Goal: Task Accomplishment & Management: Manage account settings

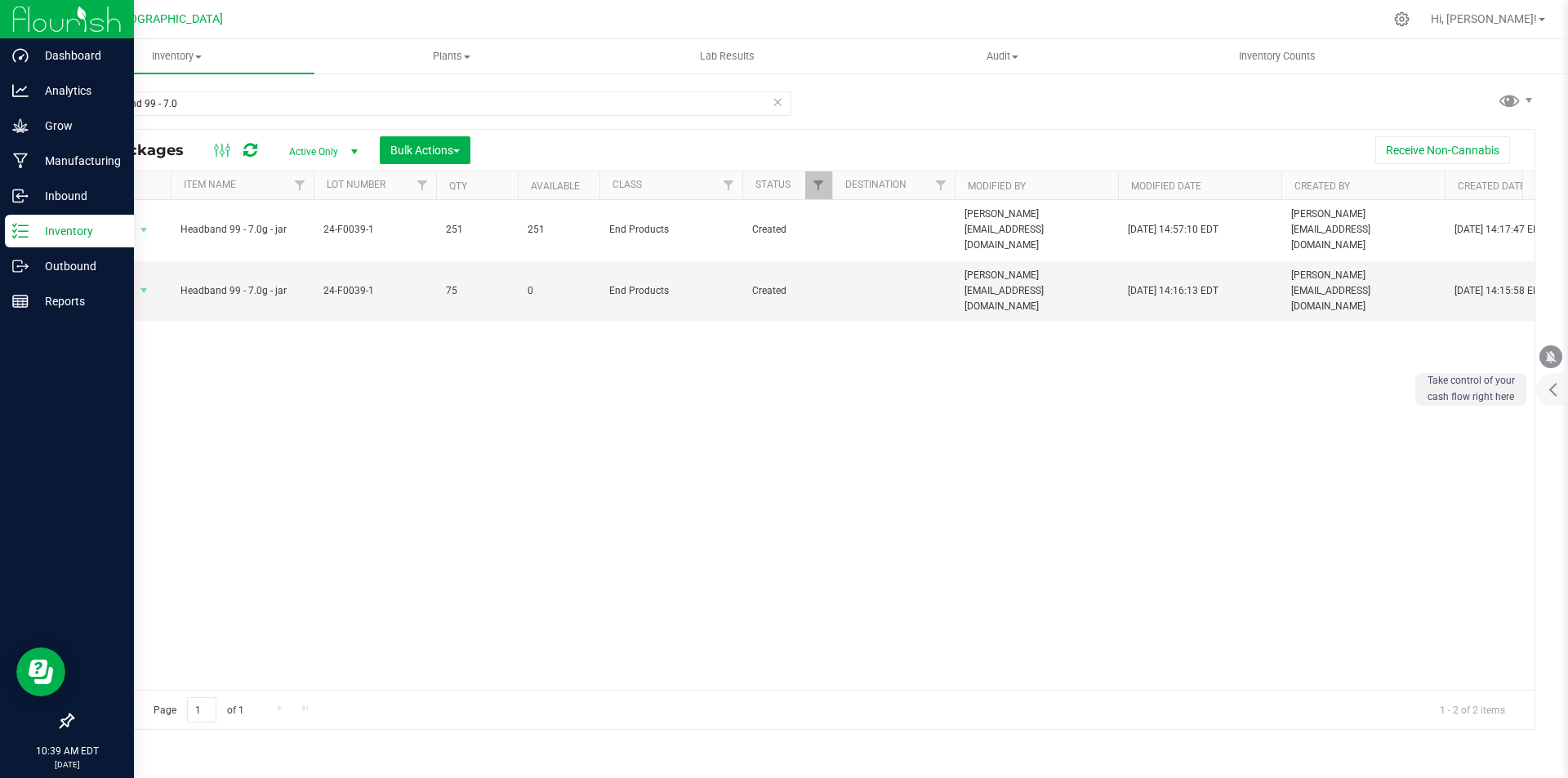
click at [21, 221] on div "Inventory" at bounding box center [69, 230] width 129 height 33
click at [23, 231] on line at bounding box center [23, 231] width 9 height 0
click at [35, 24] on img at bounding box center [66, 19] width 109 height 39
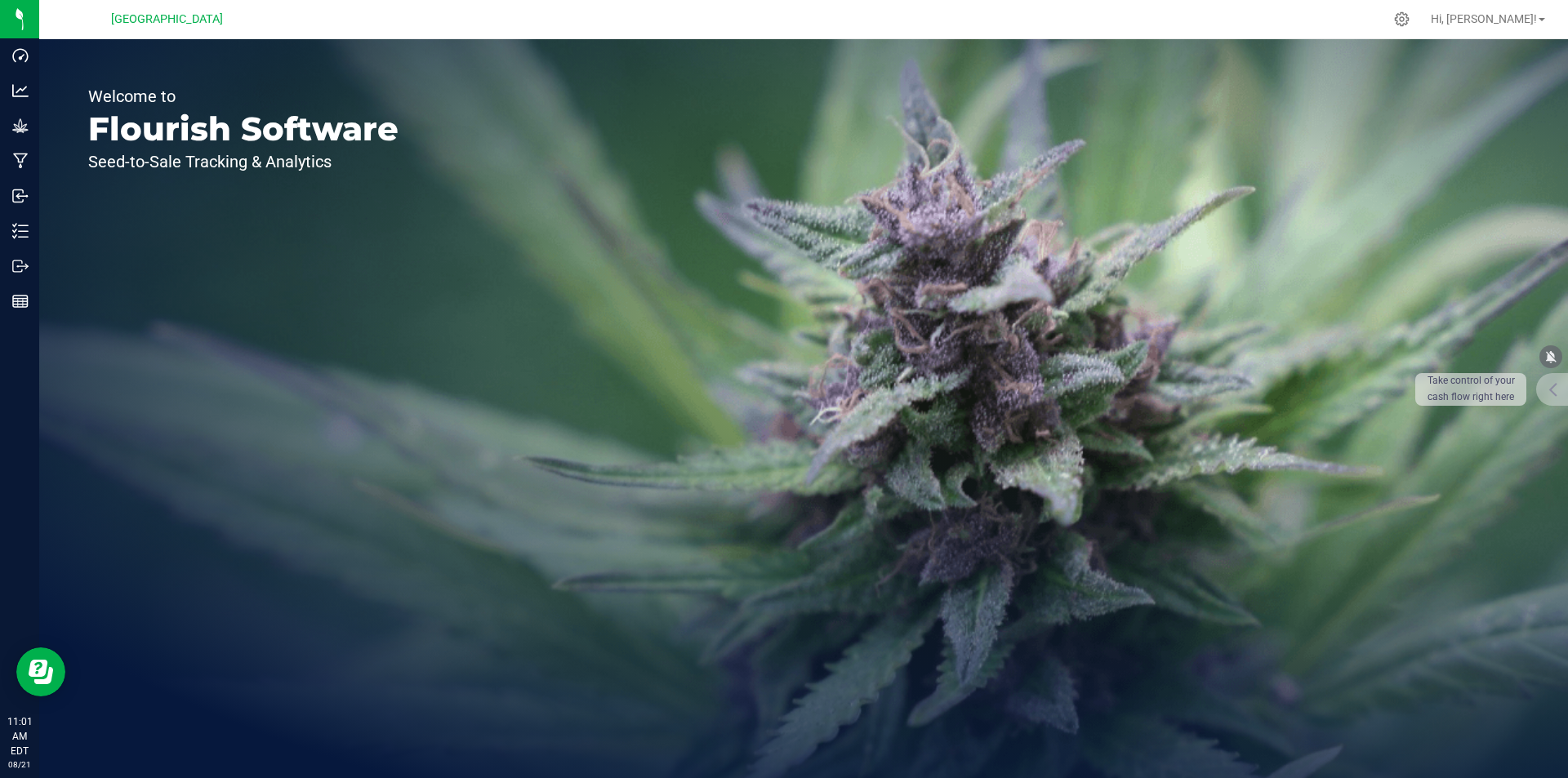
drag, startPoint x: 813, startPoint y: 298, endPoint x: 819, endPoint y: 308, distance: 11.7
click at [819, 308] on div "Welcome to Flourish Software Seed-to-Sale Tracking & Analytics" at bounding box center [803, 408] width 1528 height 739
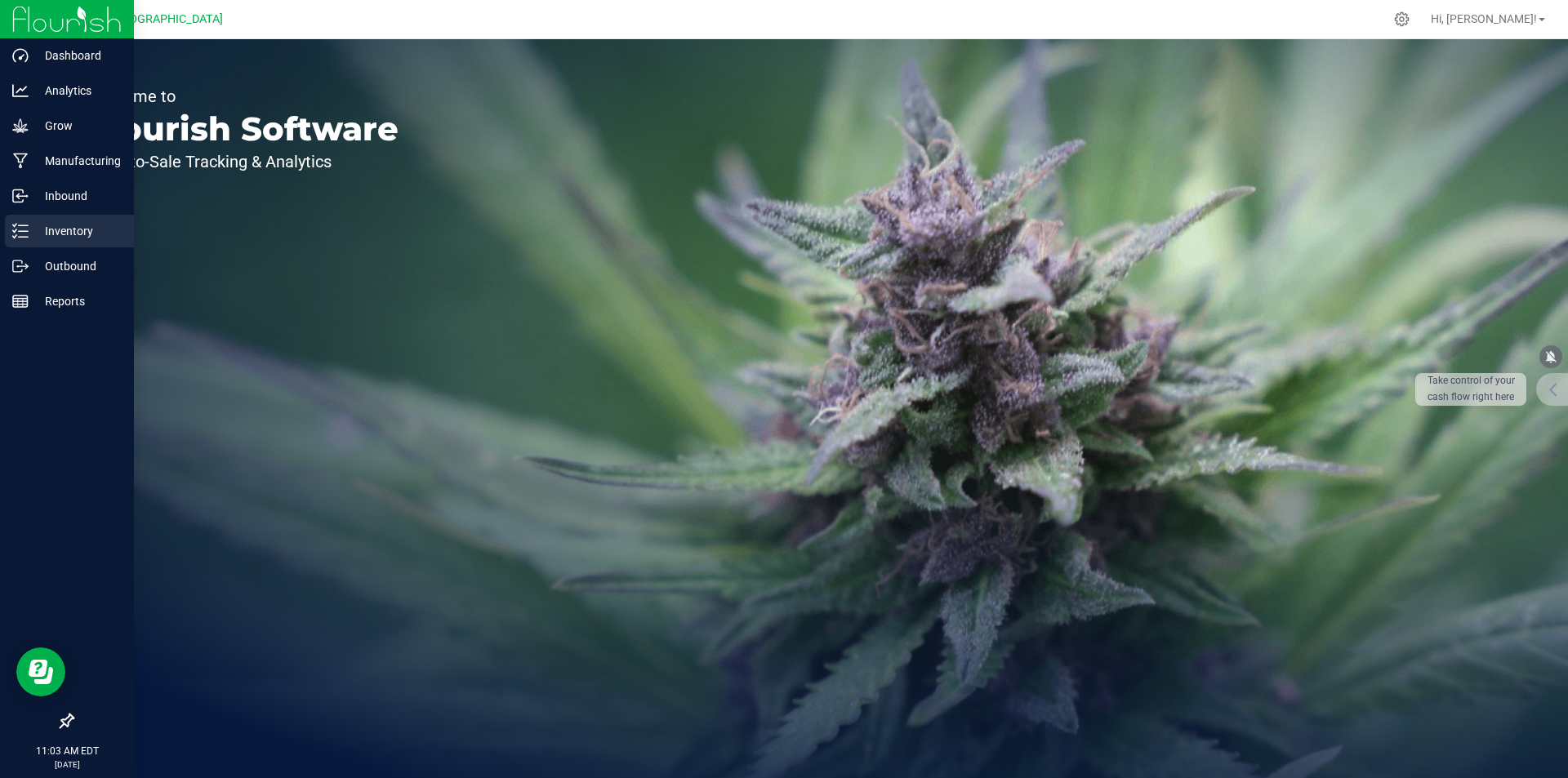
click at [28, 230] on icon at bounding box center [20, 231] width 16 height 16
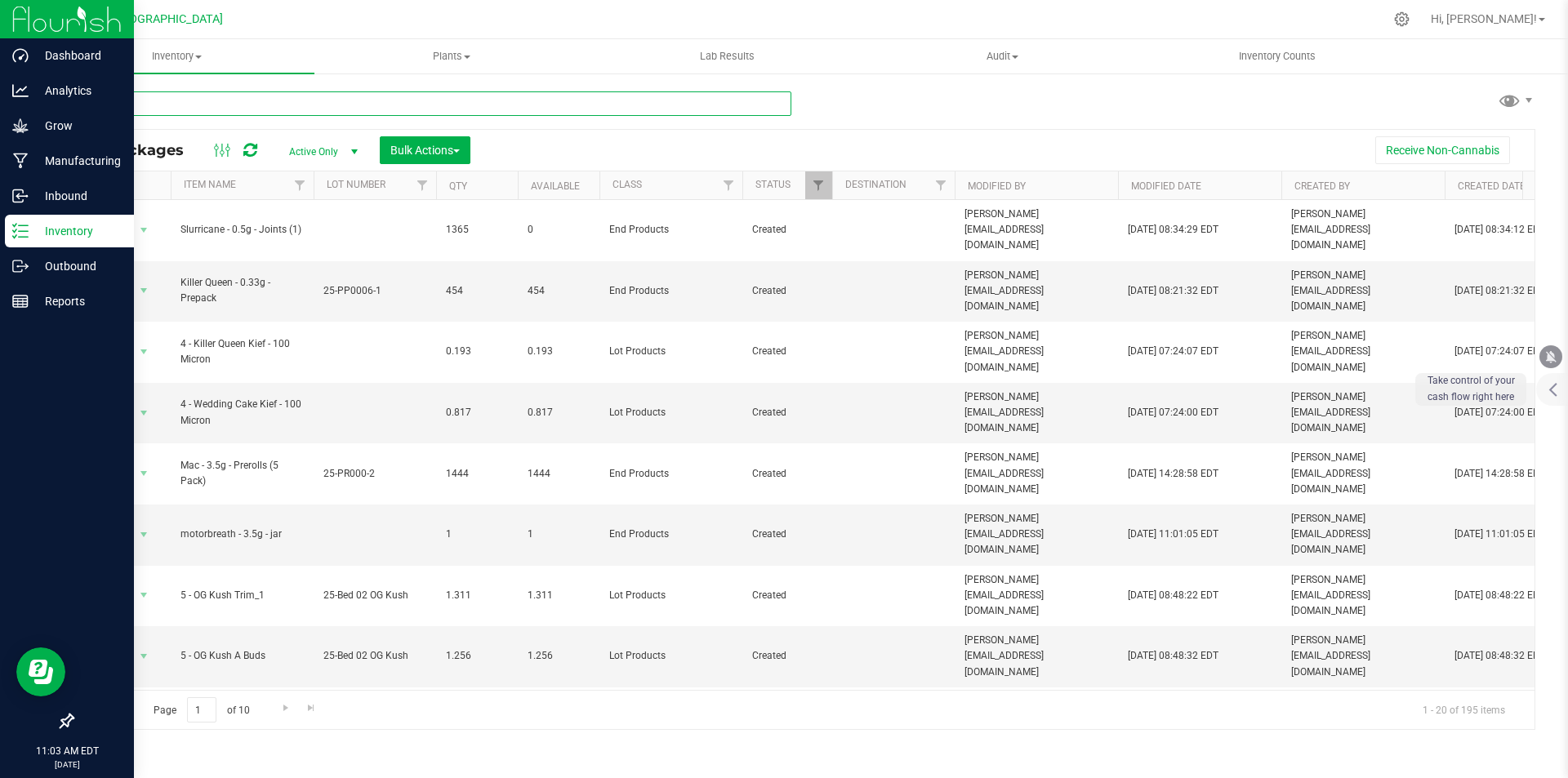
click at [354, 94] on input "text" at bounding box center [431, 103] width 719 height 25
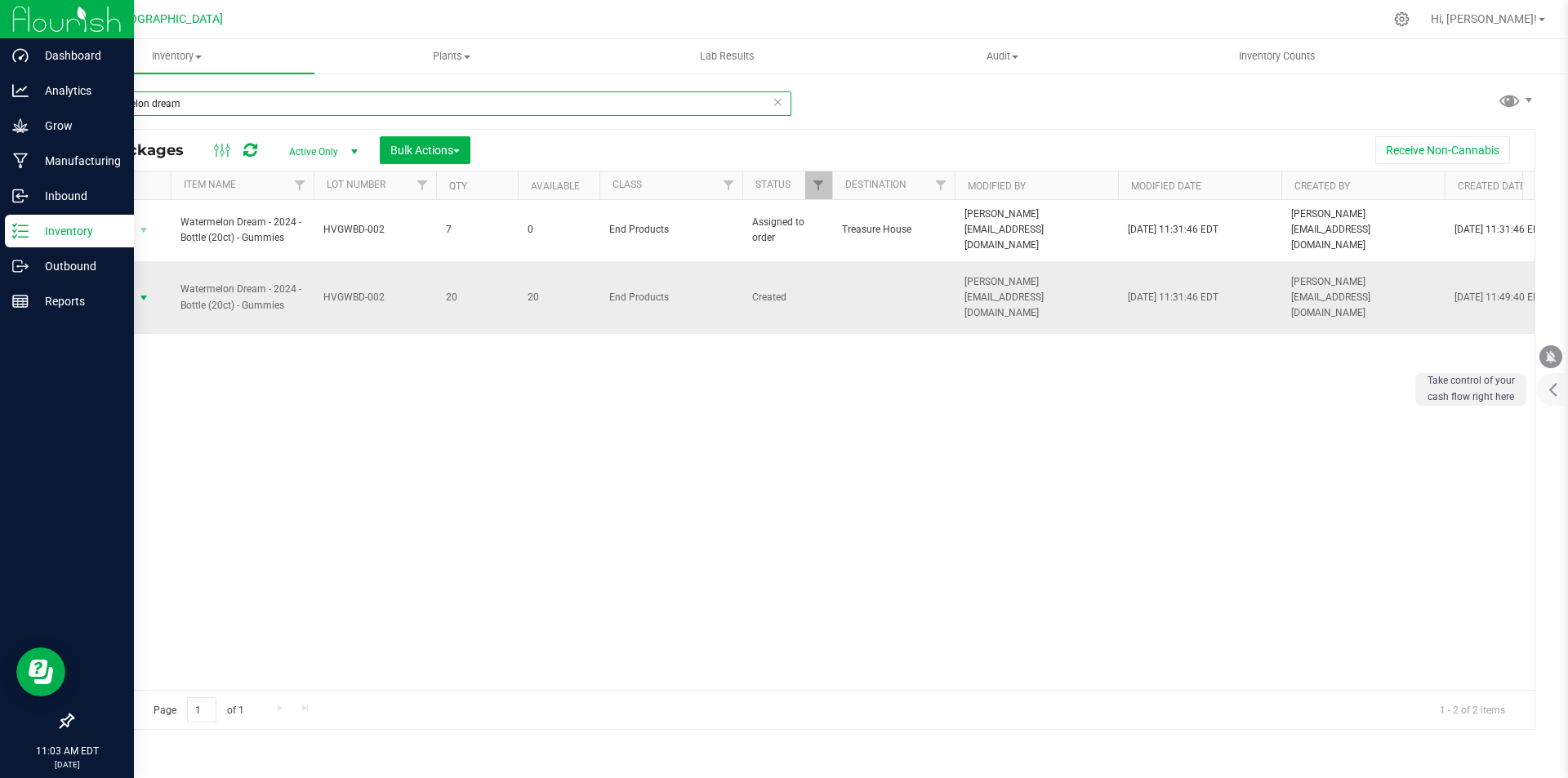
type input "watermelon dream"
click at [134, 287] on span "select" at bounding box center [144, 298] width 21 height 23
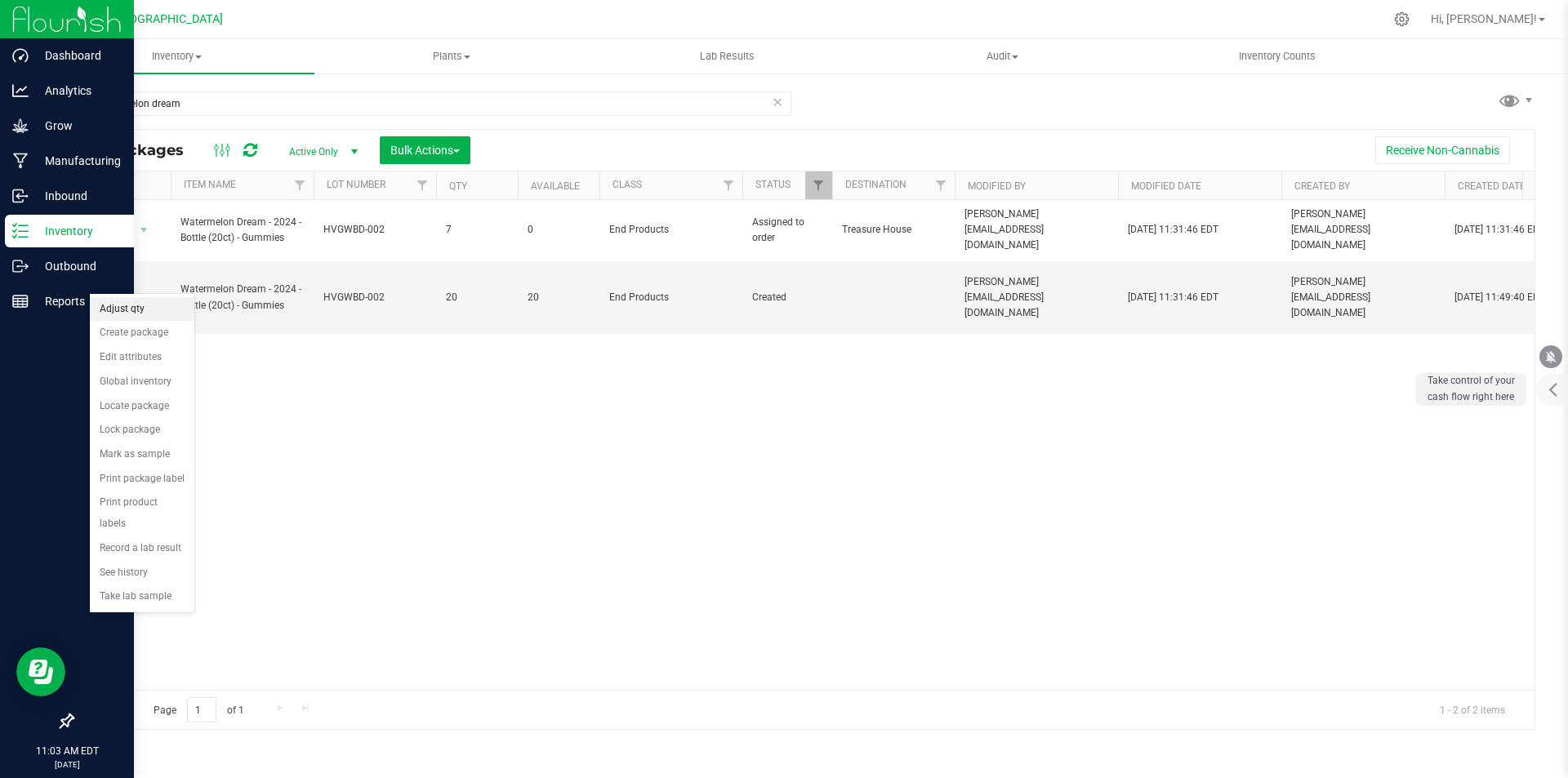
click at [151, 316] on li "Adjust qty" at bounding box center [142, 309] width 104 height 25
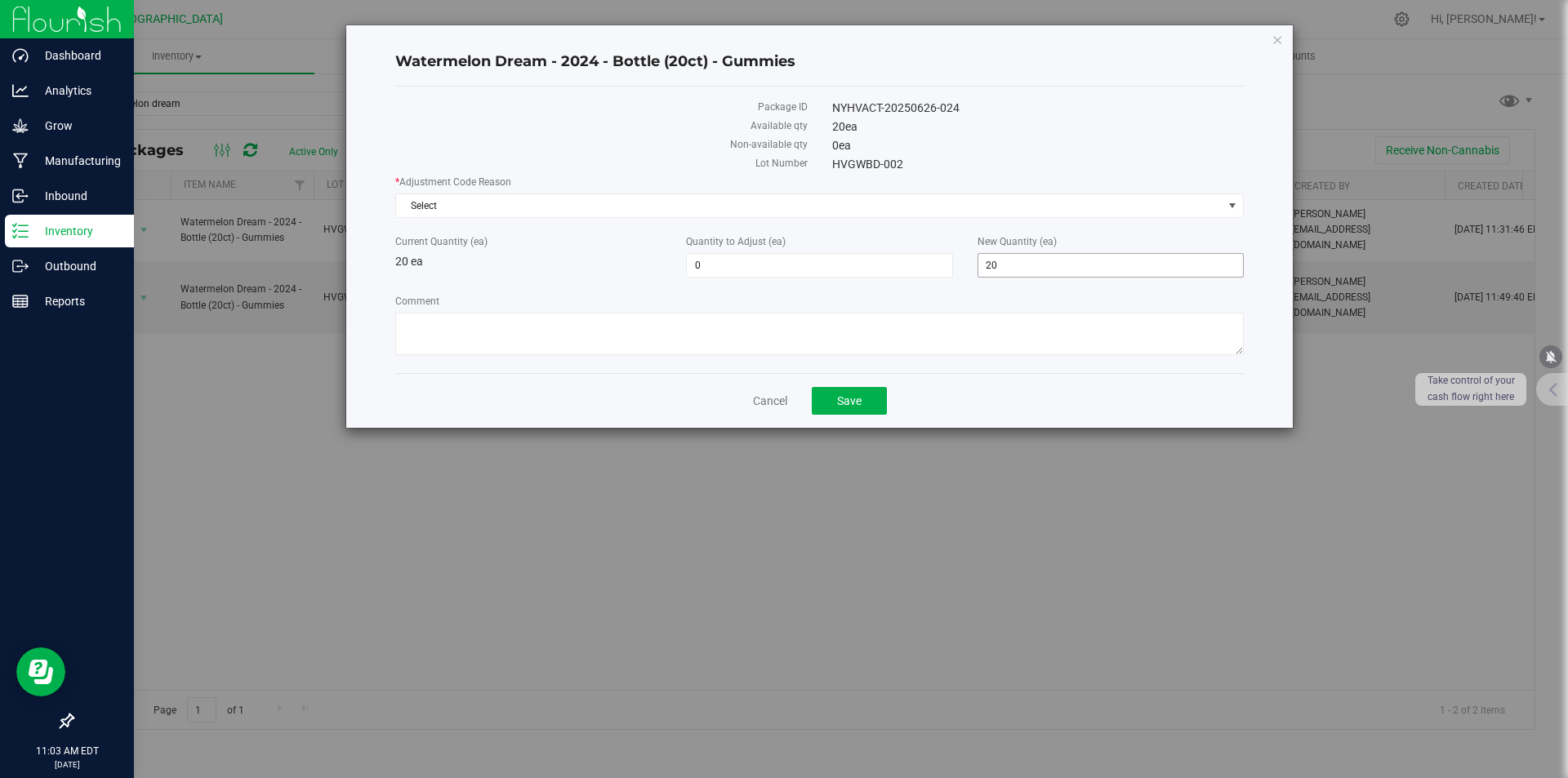
click at [1029, 268] on span "20 20" at bounding box center [1111, 265] width 266 height 25
type input "2"
type input "0"
type input "-20"
type input "0"
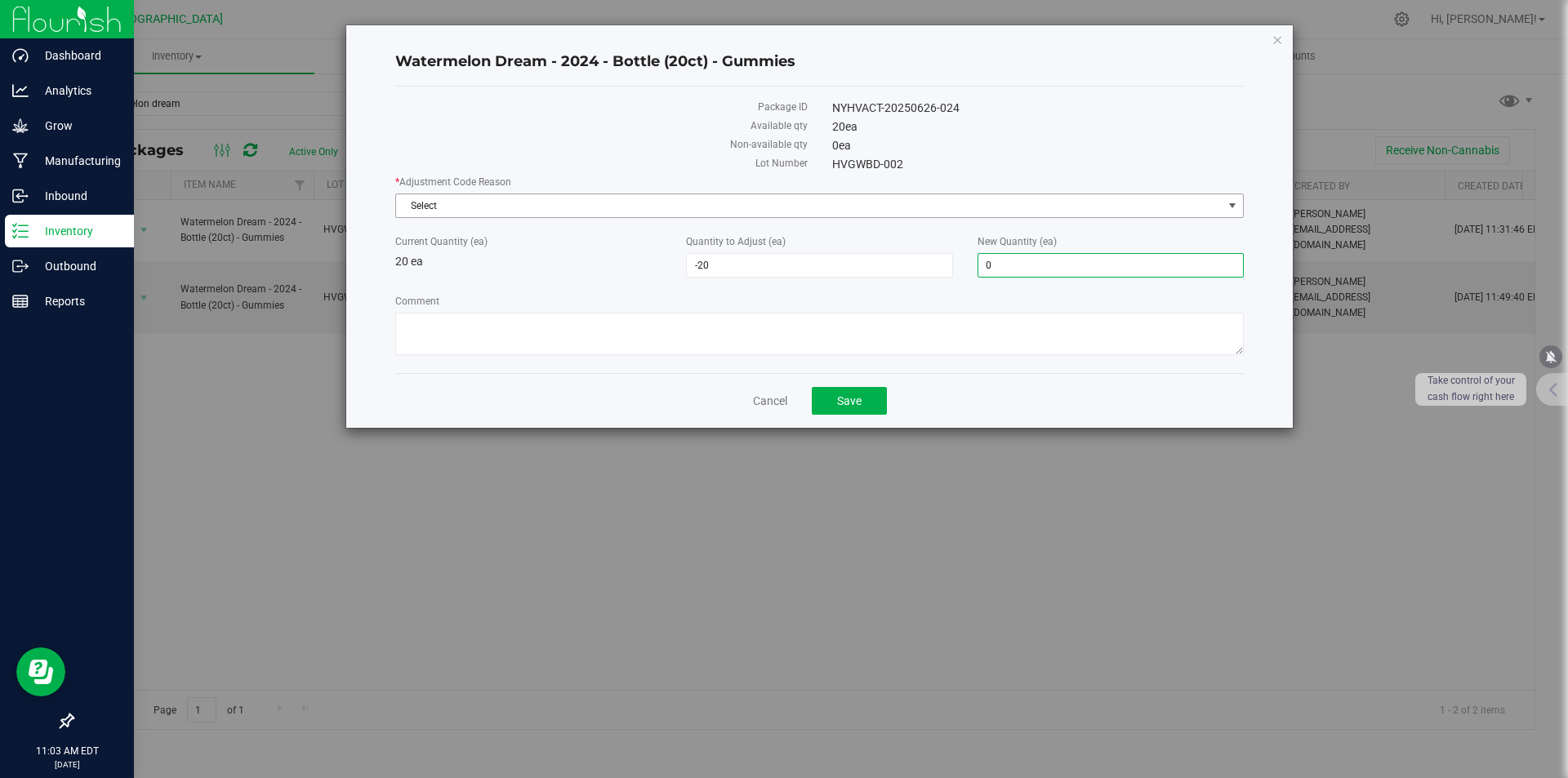
click at [887, 209] on span "Select" at bounding box center [809, 205] width 827 height 23
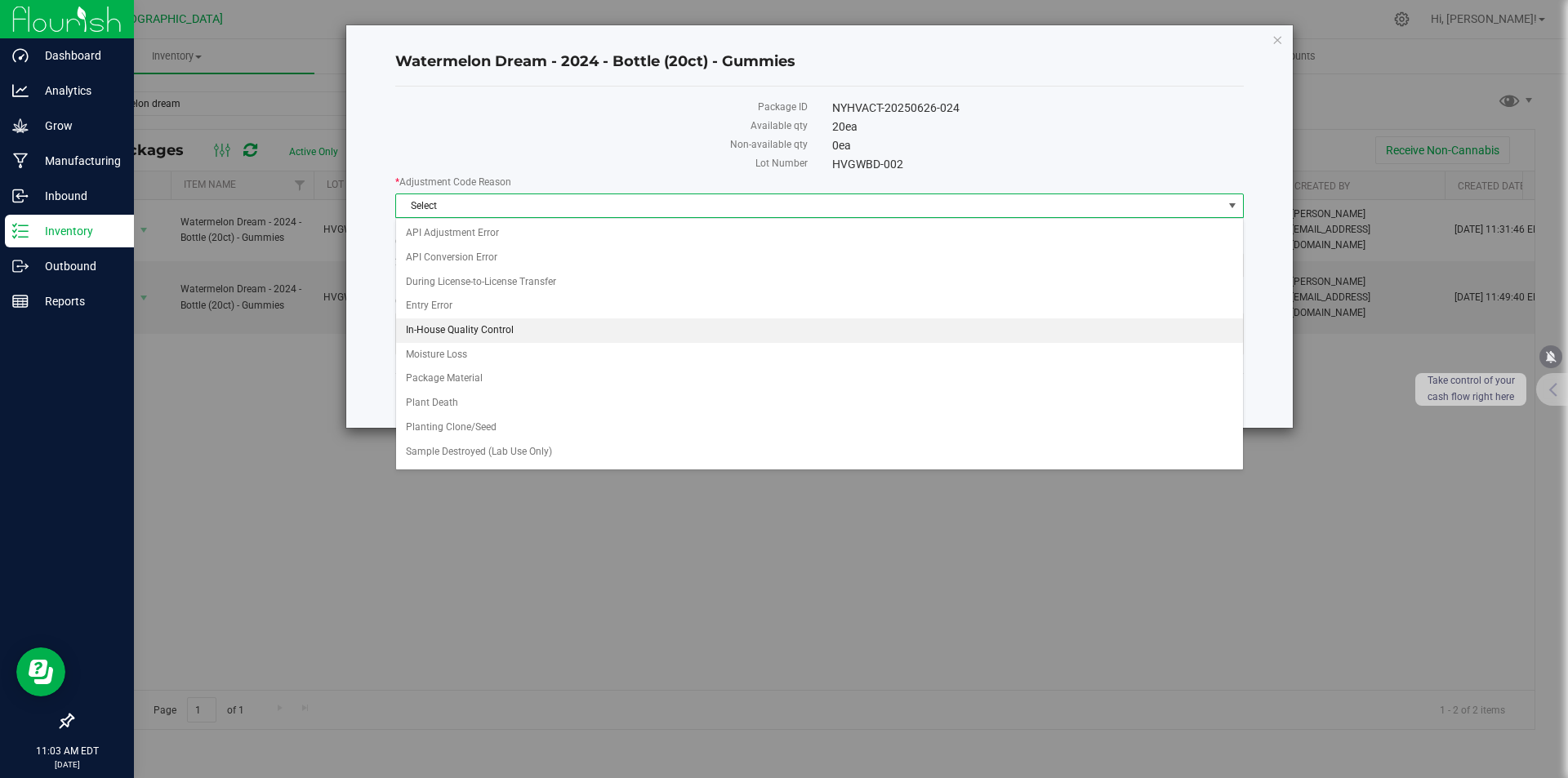
click at [480, 322] on li "In-House Quality Control" at bounding box center [819, 330] width 847 height 25
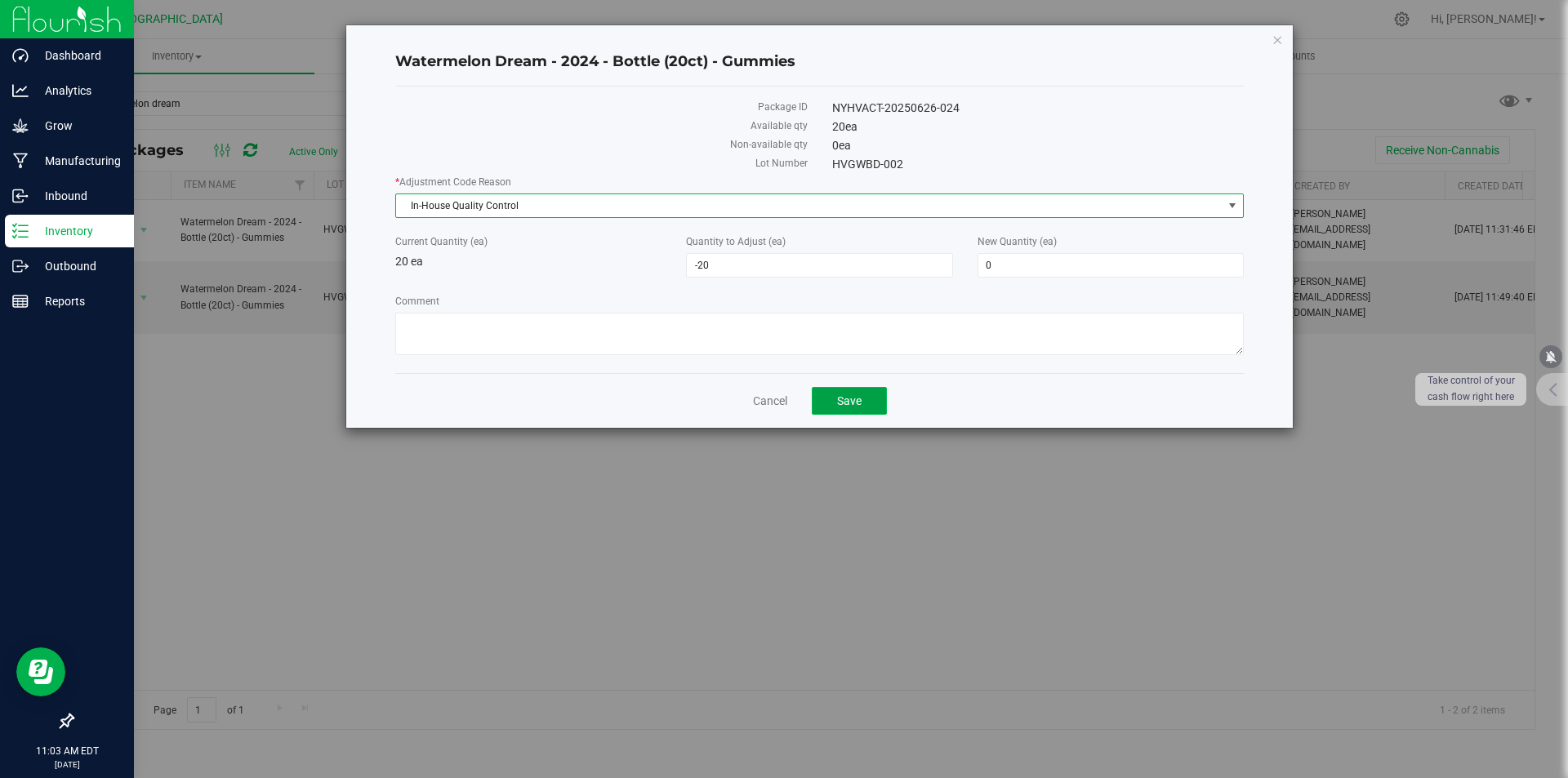
click at [836, 395] on button "Save" at bounding box center [849, 401] width 75 height 28
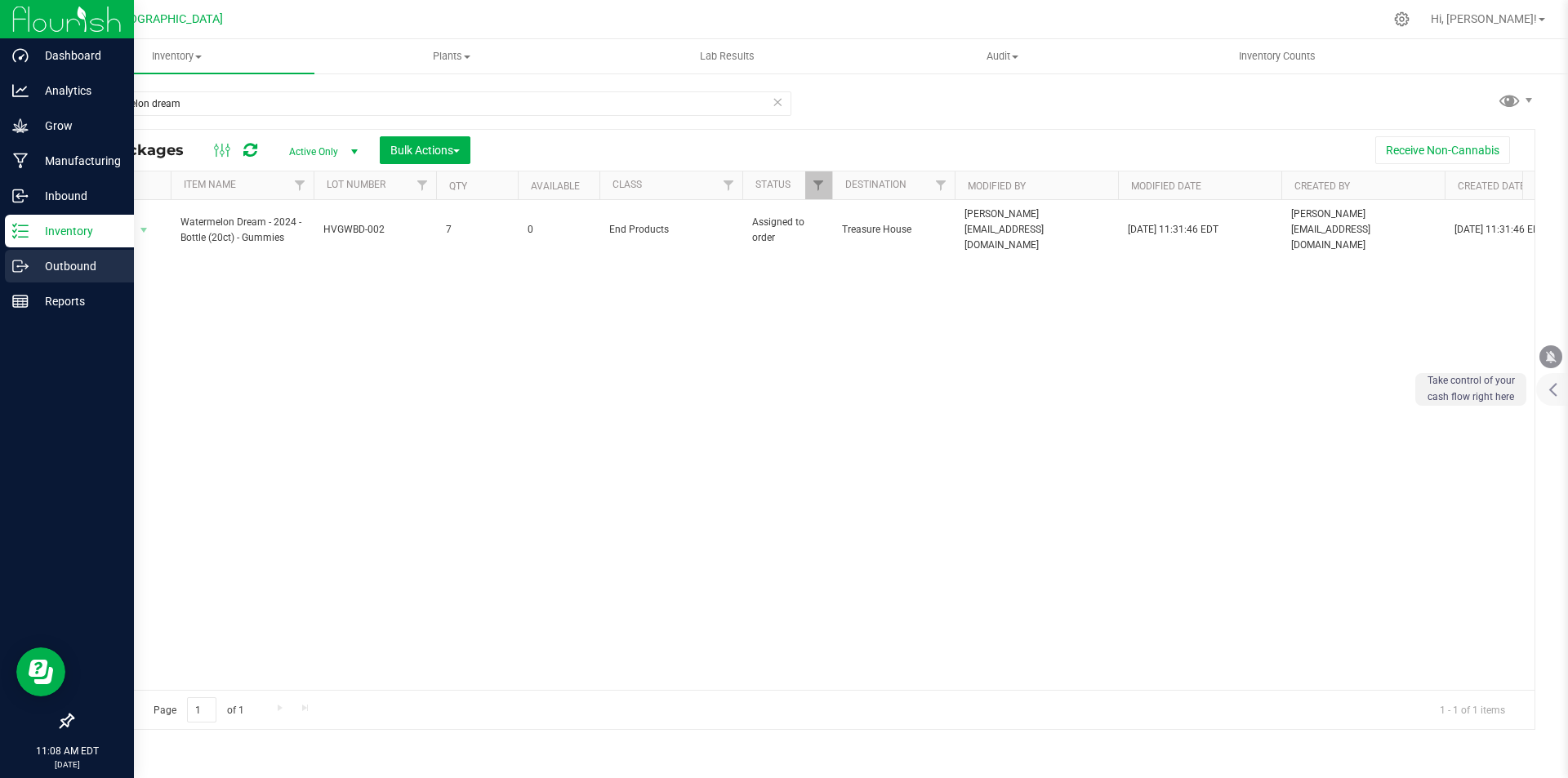
click at [36, 260] on p "Outbound" at bounding box center [77, 266] width 98 height 20
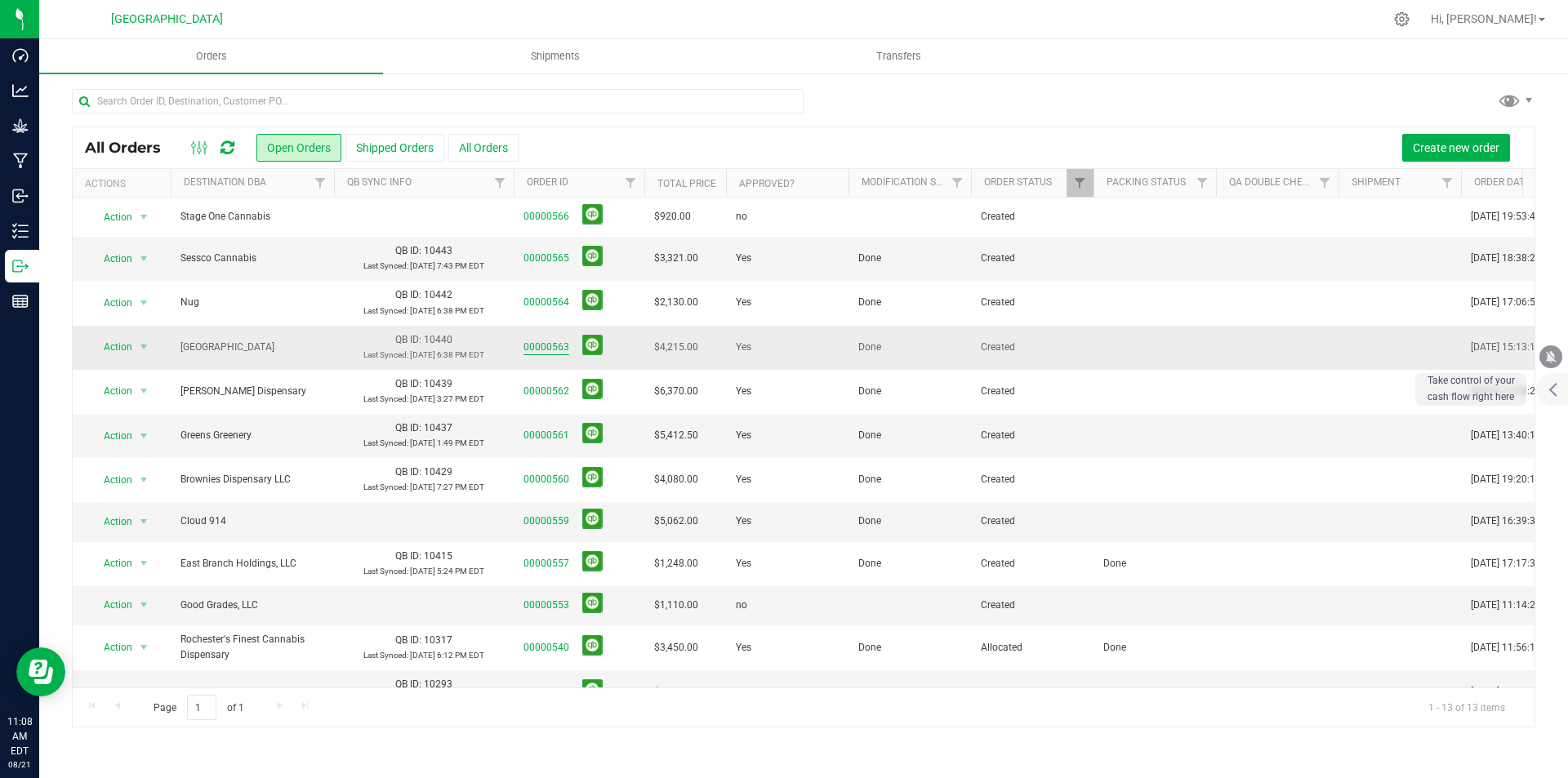
click at [548, 347] on link "00000563" at bounding box center [546, 347] width 46 height 16
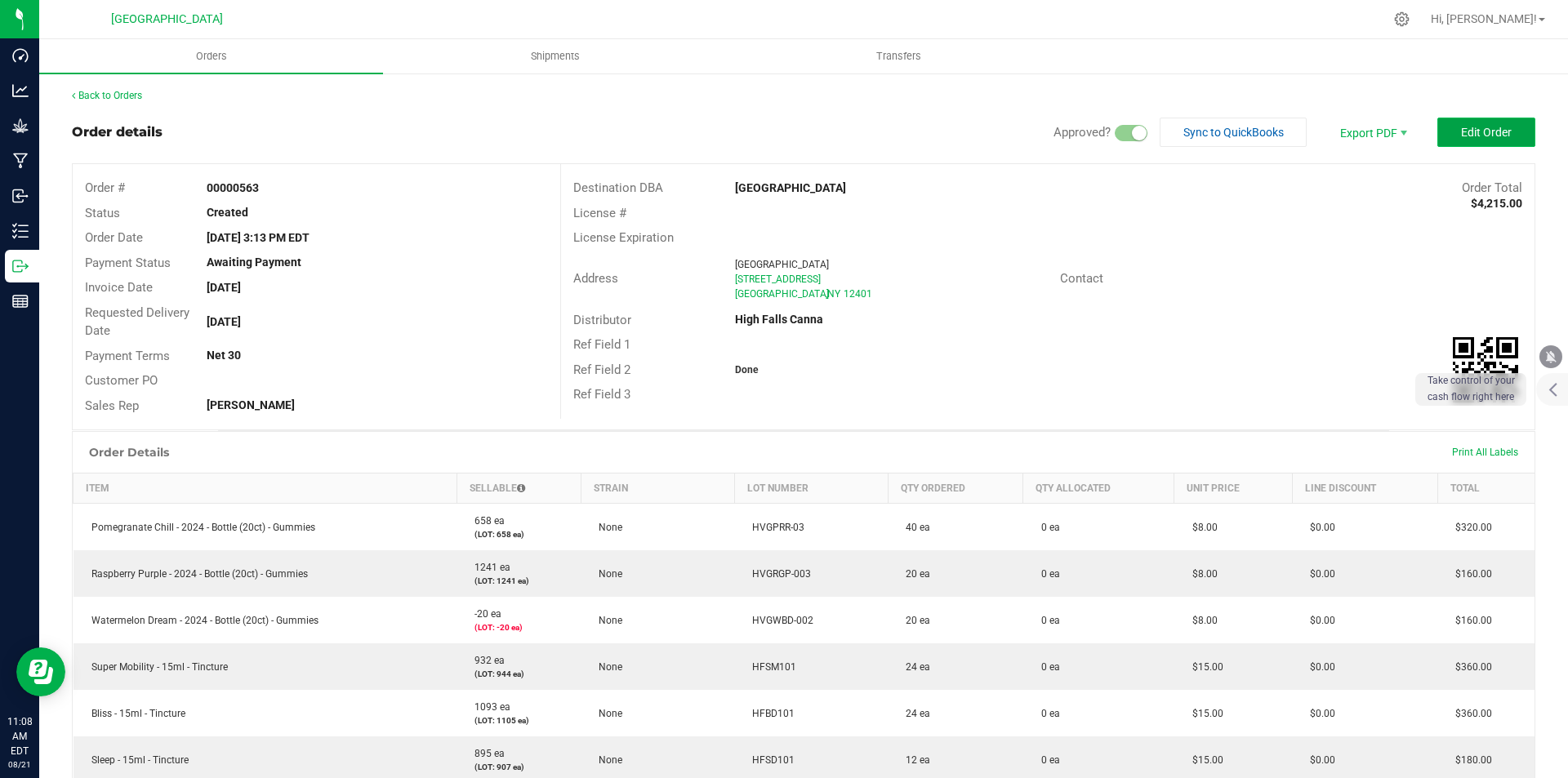
click at [1483, 136] on span "Edit Order" at bounding box center [1486, 132] width 51 height 13
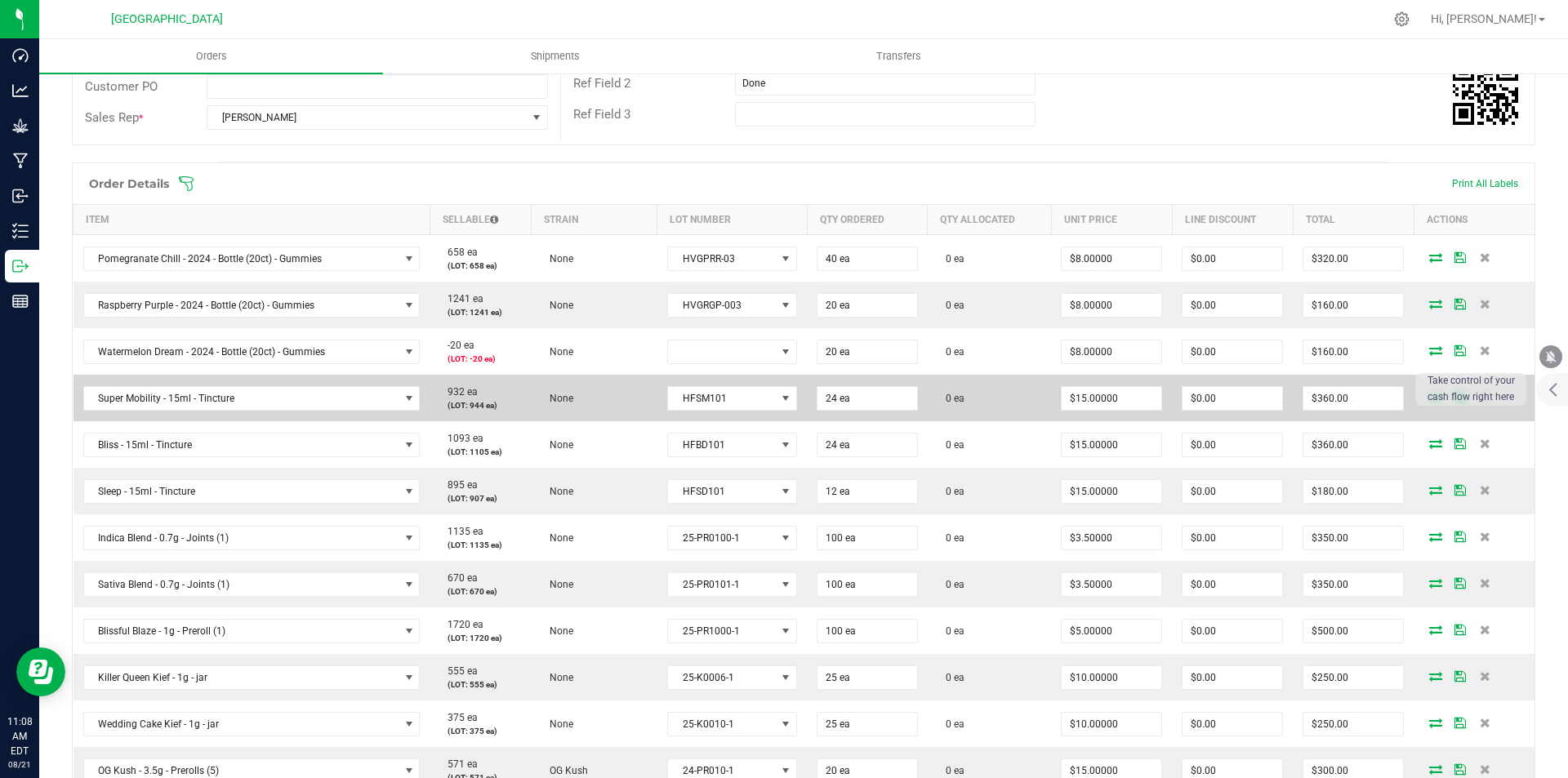
scroll to position [326, 0]
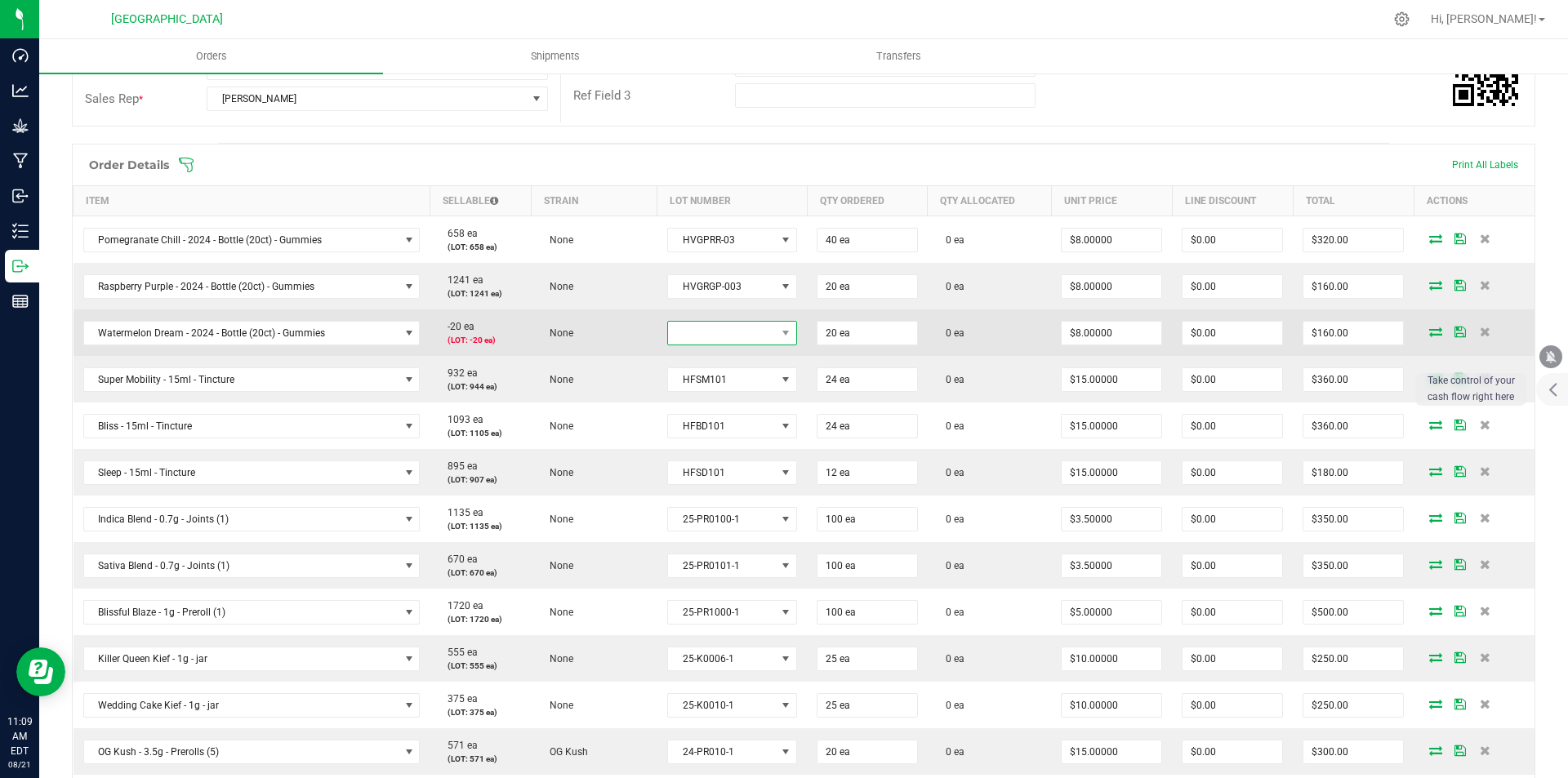
click at [684, 337] on span at bounding box center [721, 332] width 108 height 23
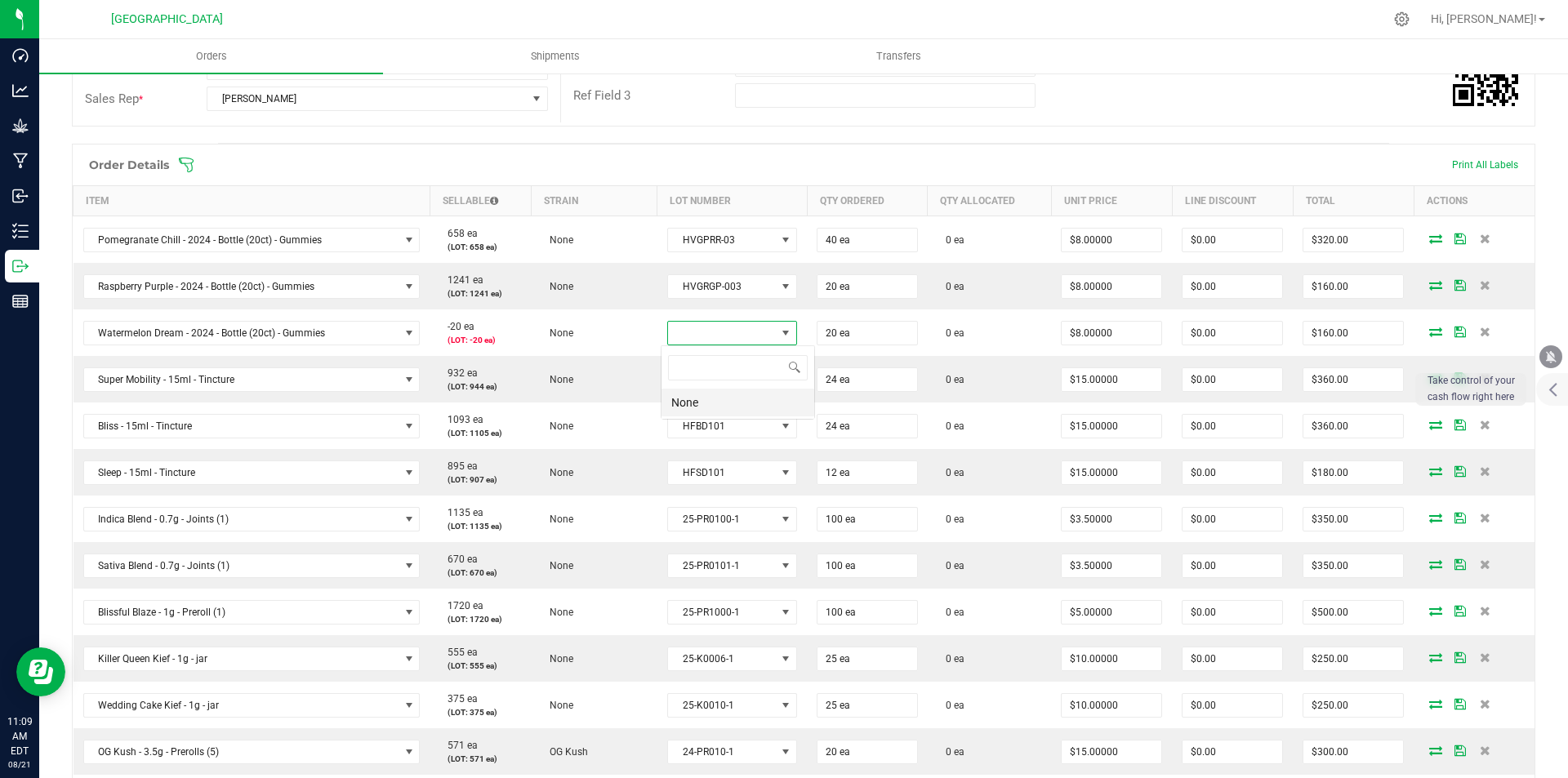
scroll to position [25, 128]
click at [702, 405] on li "None" at bounding box center [737, 403] width 153 height 28
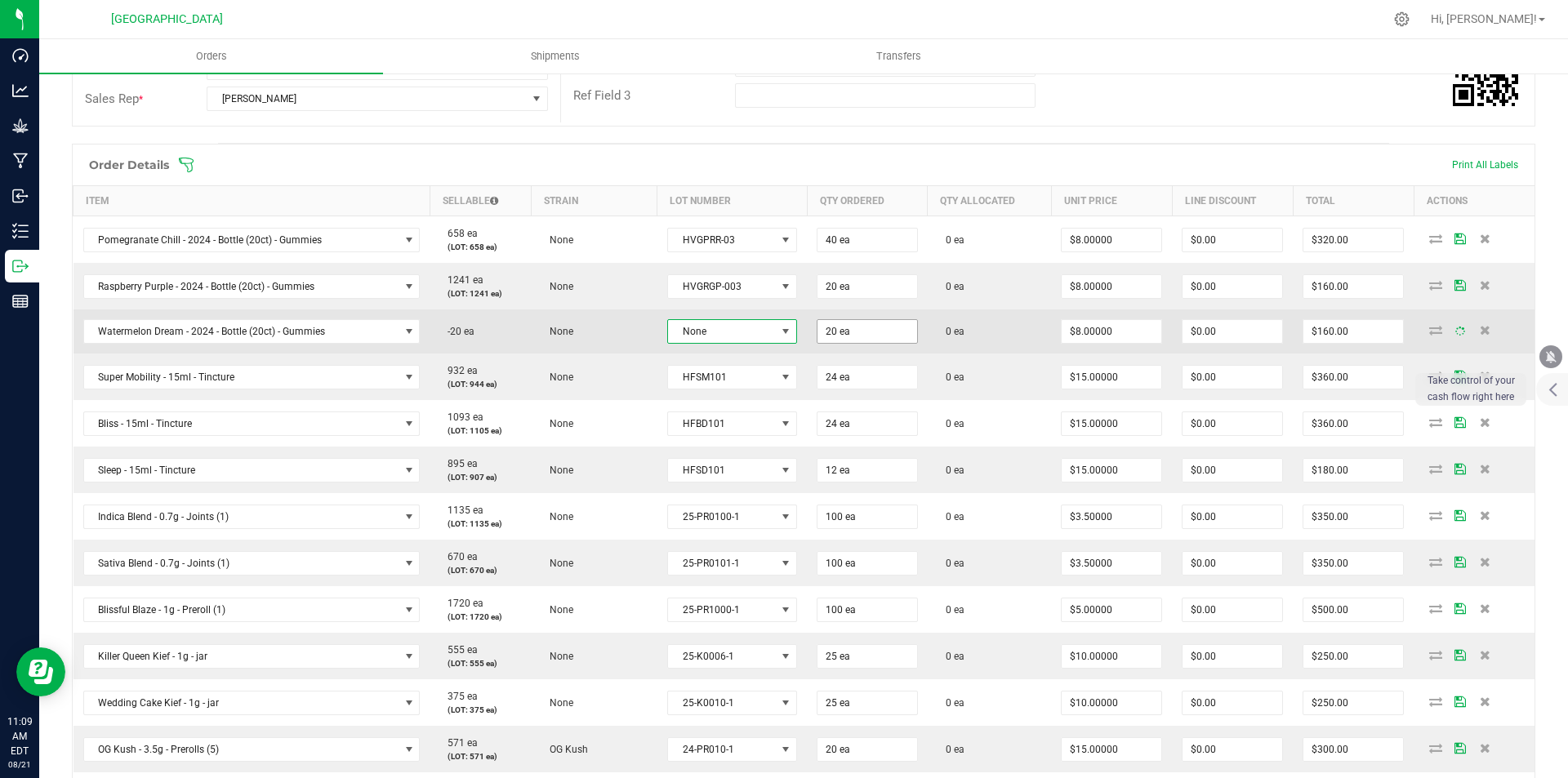
type input "20"
click at [818, 335] on input "20" at bounding box center [867, 331] width 99 height 23
type input "20"
click at [827, 329] on input "20" at bounding box center [867, 331] width 99 height 23
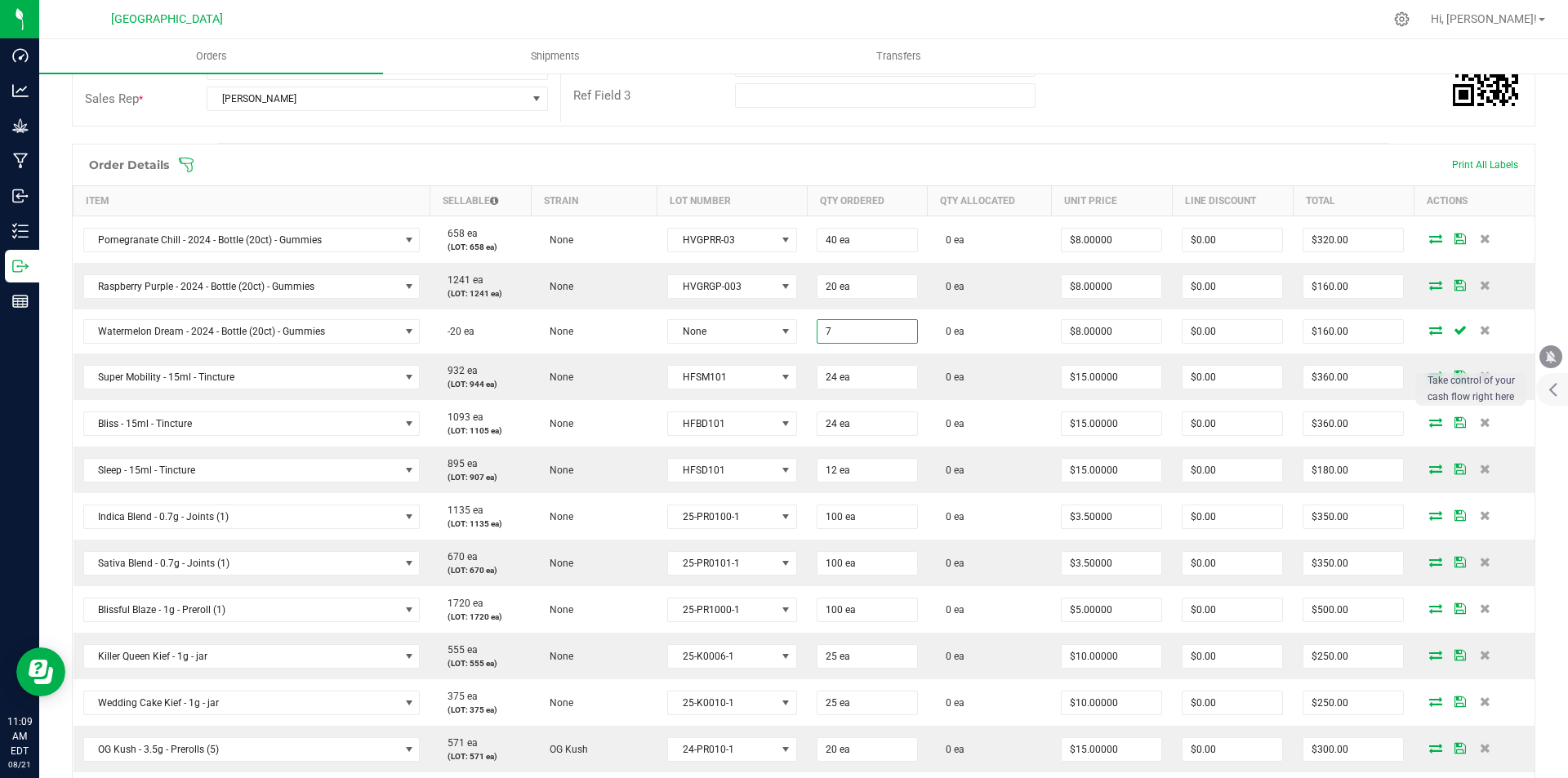
type input "7 ea"
type input "$56.00"
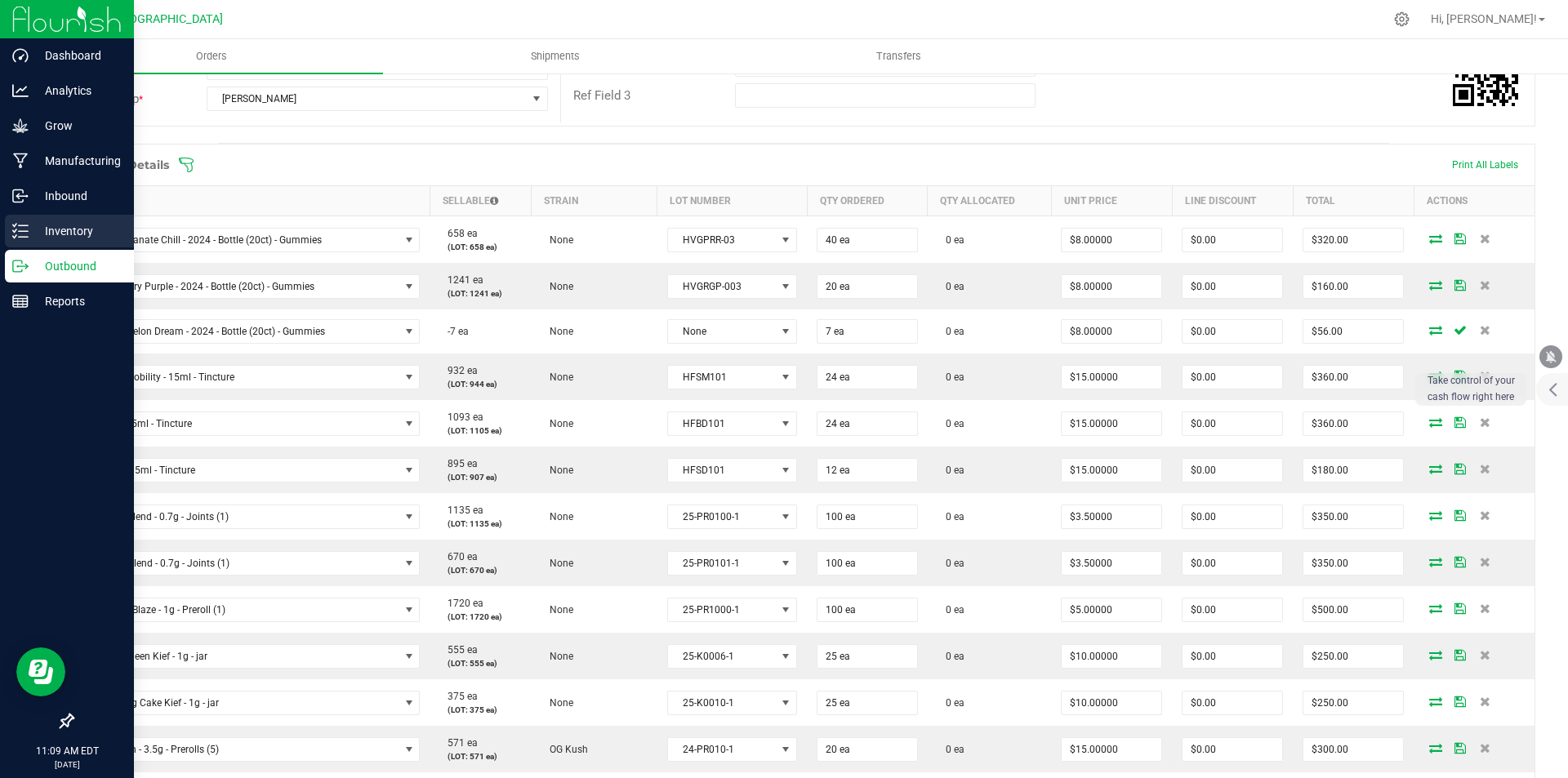
click at [46, 223] on p "Inventory" at bounding box center [77, 231] width 98 height 20
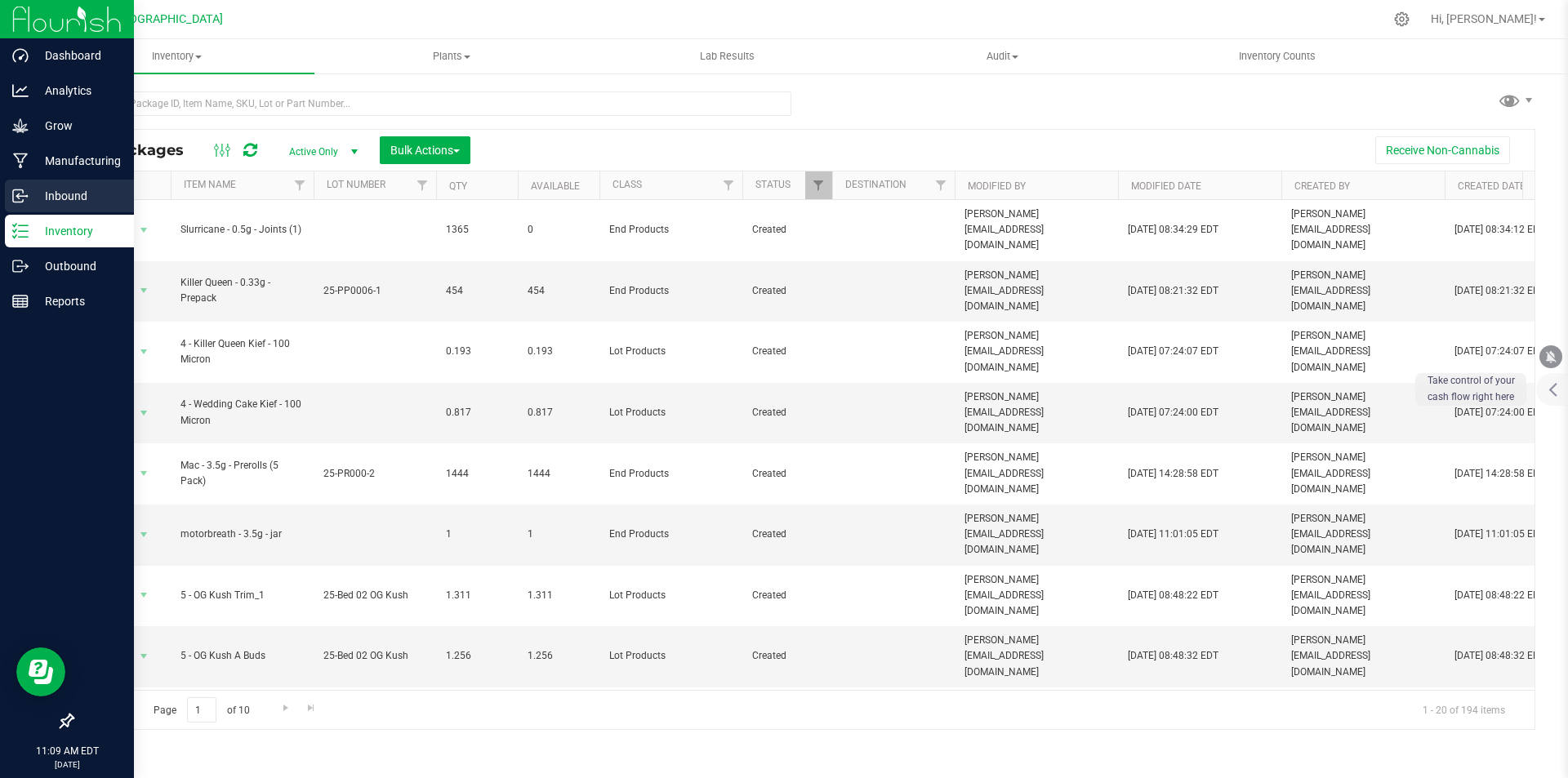
click at [30, 192] on p "Inbound" at bounding box center [77, 196] width 98 height 20
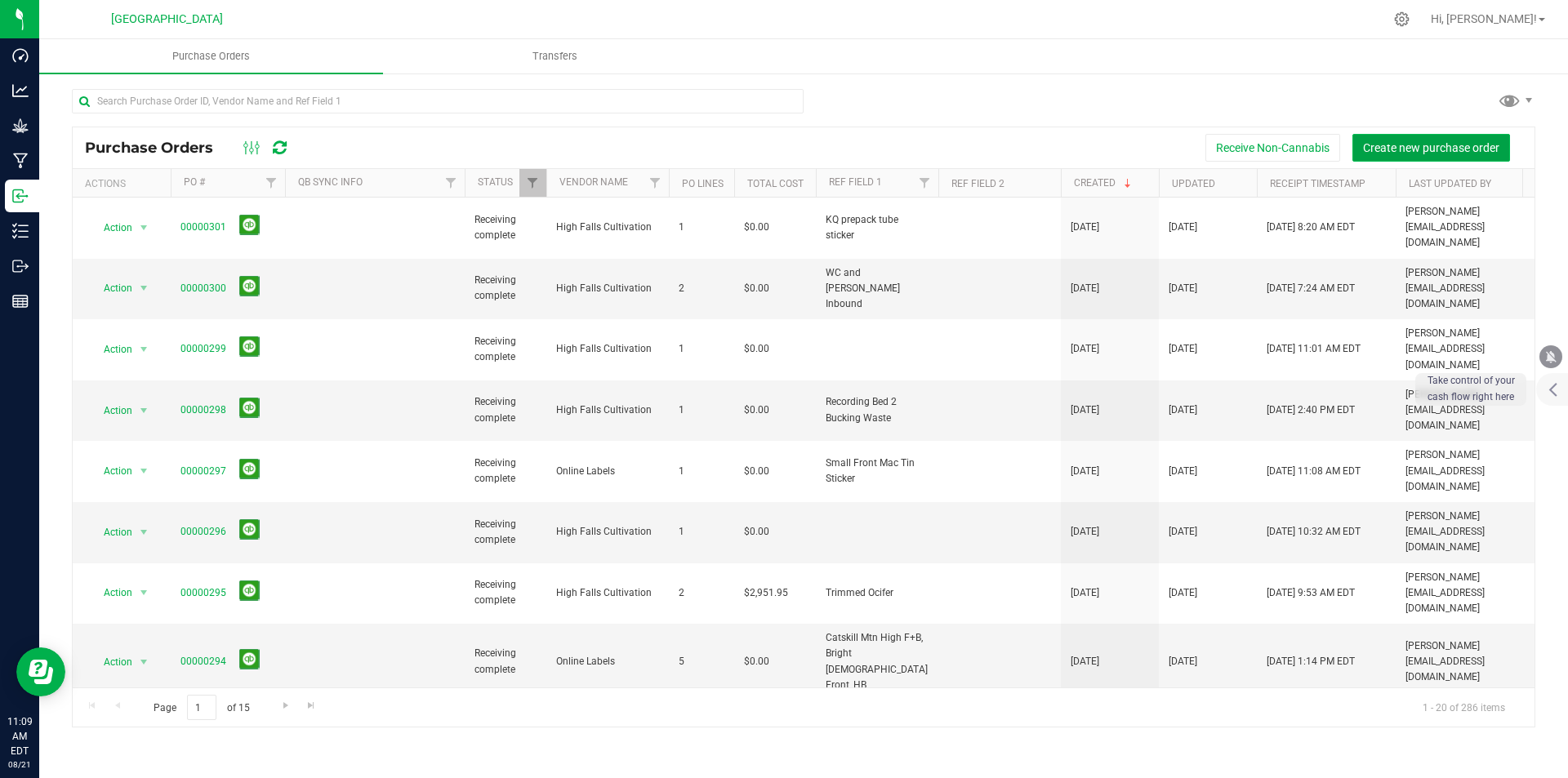
click at [1416, 141] on span "Create new purchase order" at bounding box center [1430, 147] width 136 height 13
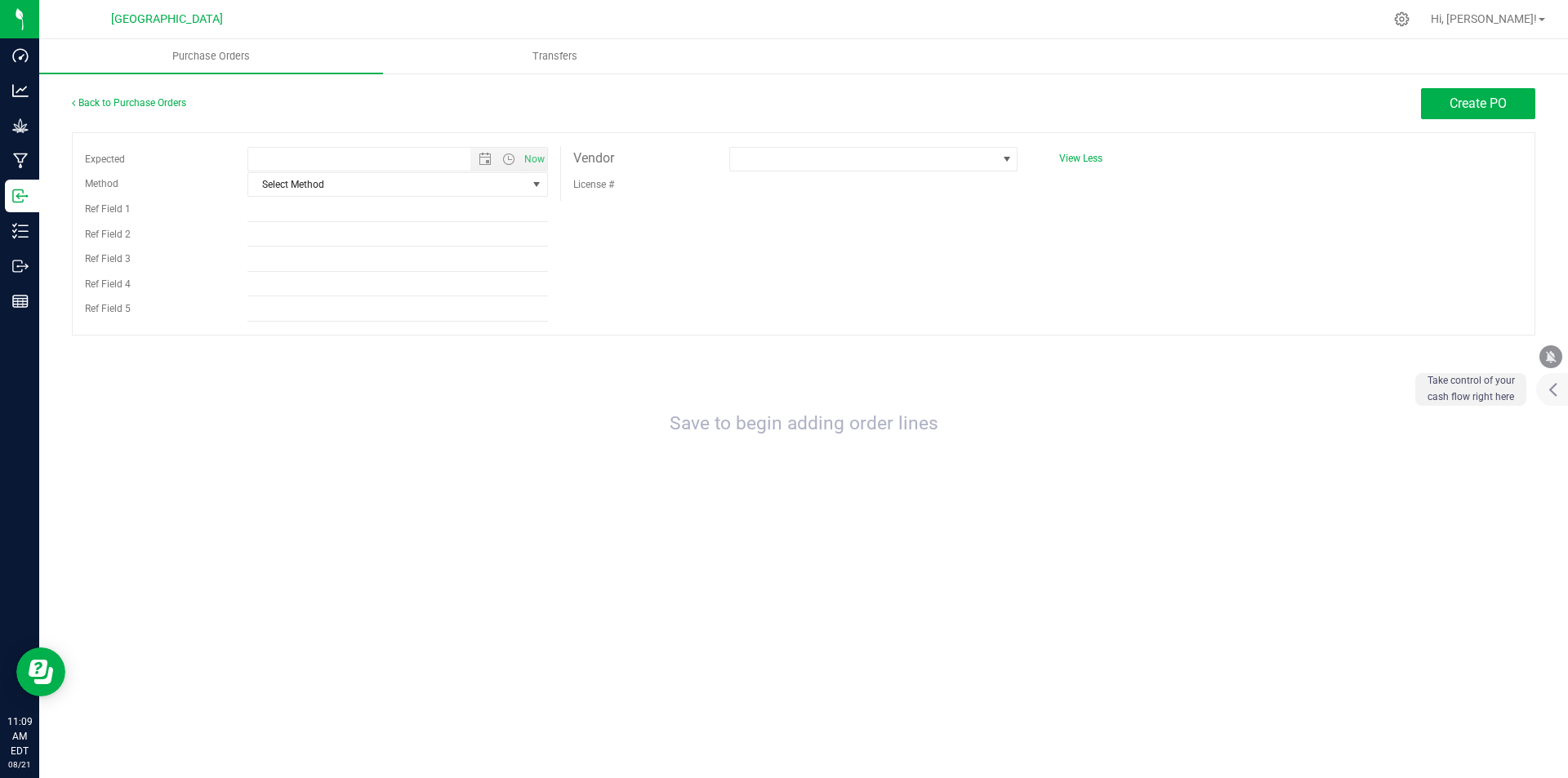
type input "[DATE] 11:09 AM"
click at [809, 164] on span at bounding box center [863, 159] width 266 height 23
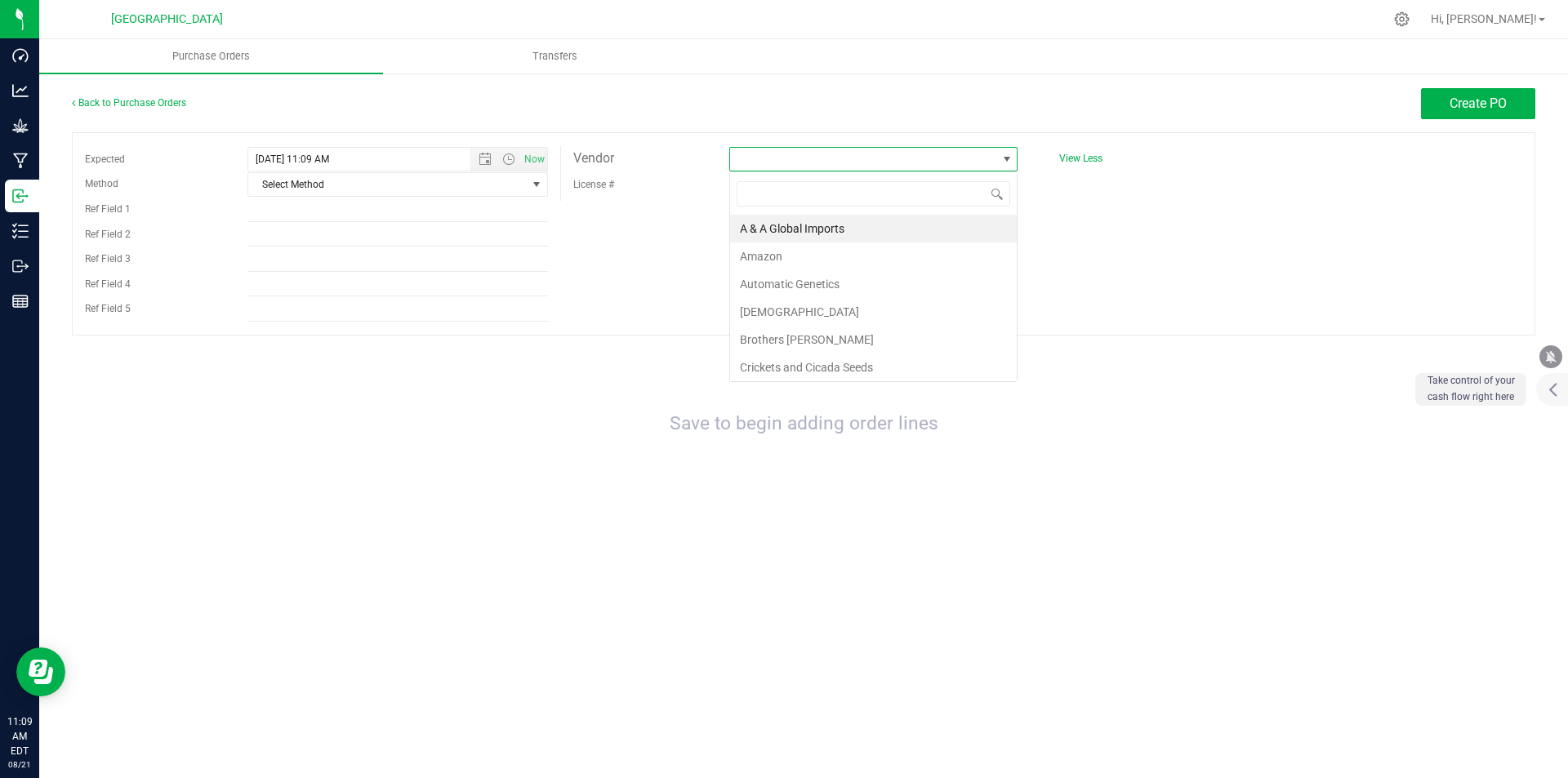
scroll to position [25, 288]
type input "high"
click at [792, 230] on li "High Falls Cultivation" at bounding box center [873, 228] width 287 height 28
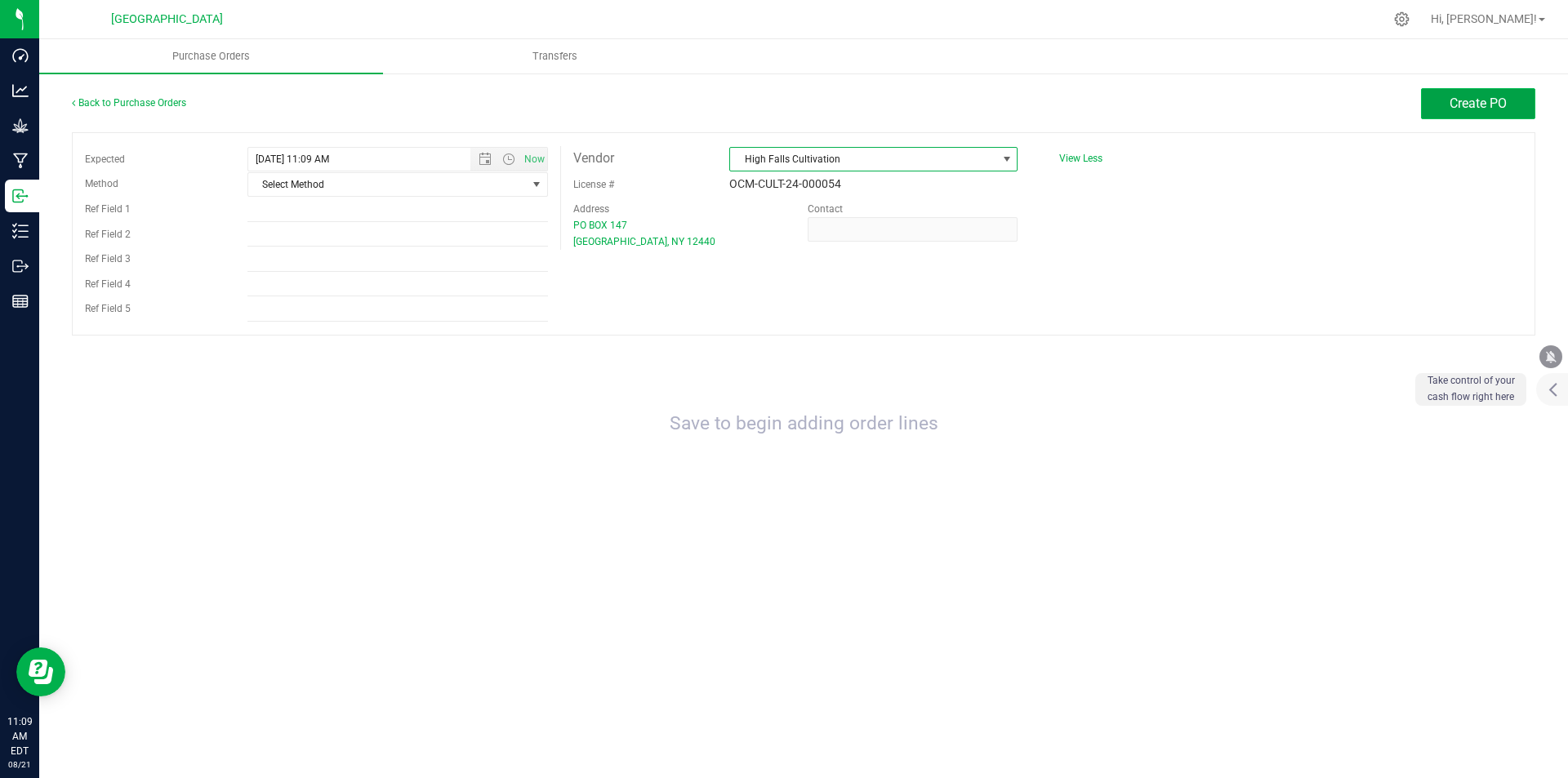
click at [1508, 107] on button "Create PO" at bounding box center [1478, 103] width 114 height 31
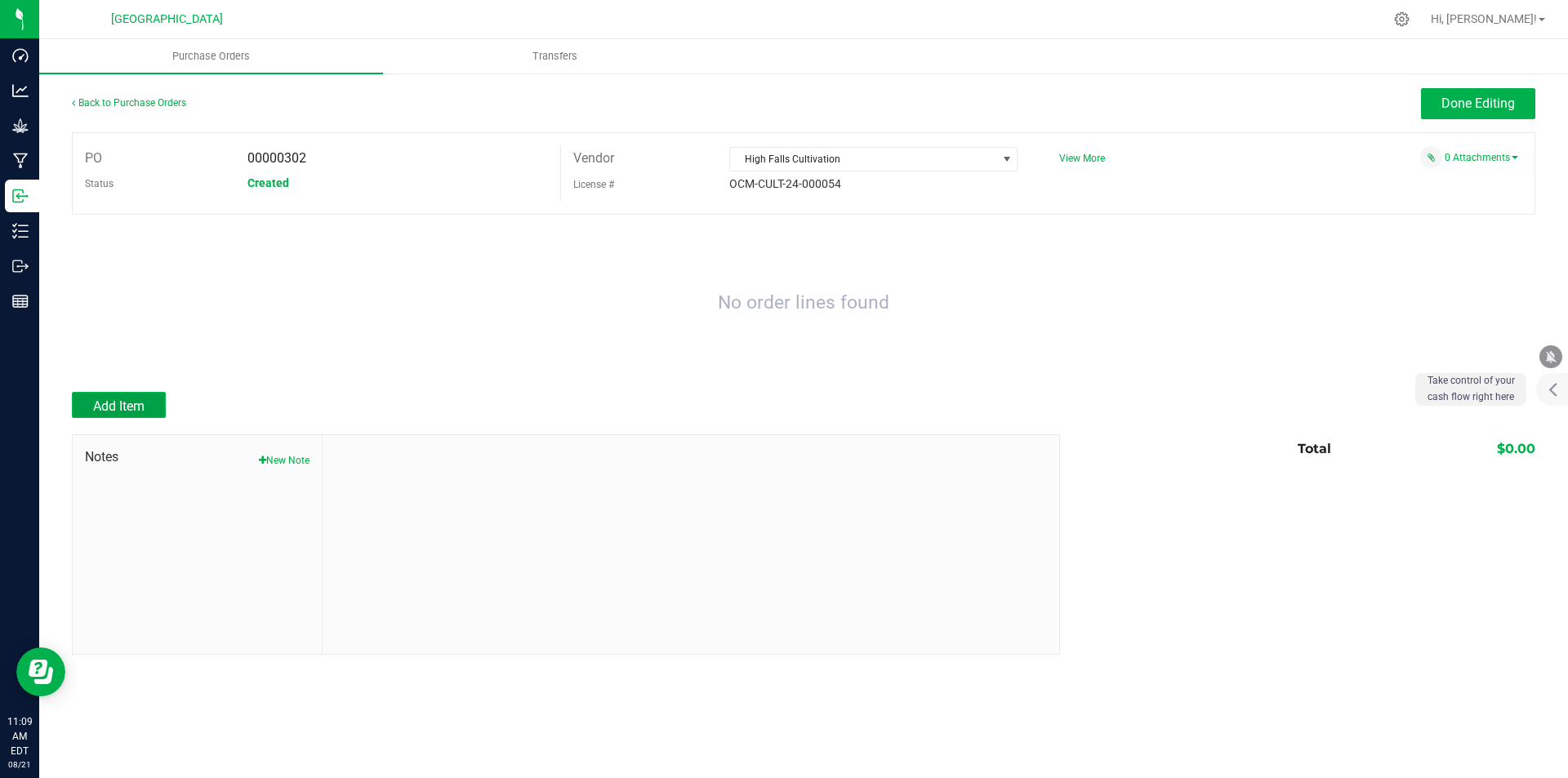
click at [99, 416] on button "Add Item" at bounding box center [118, 405] width 94 height 26
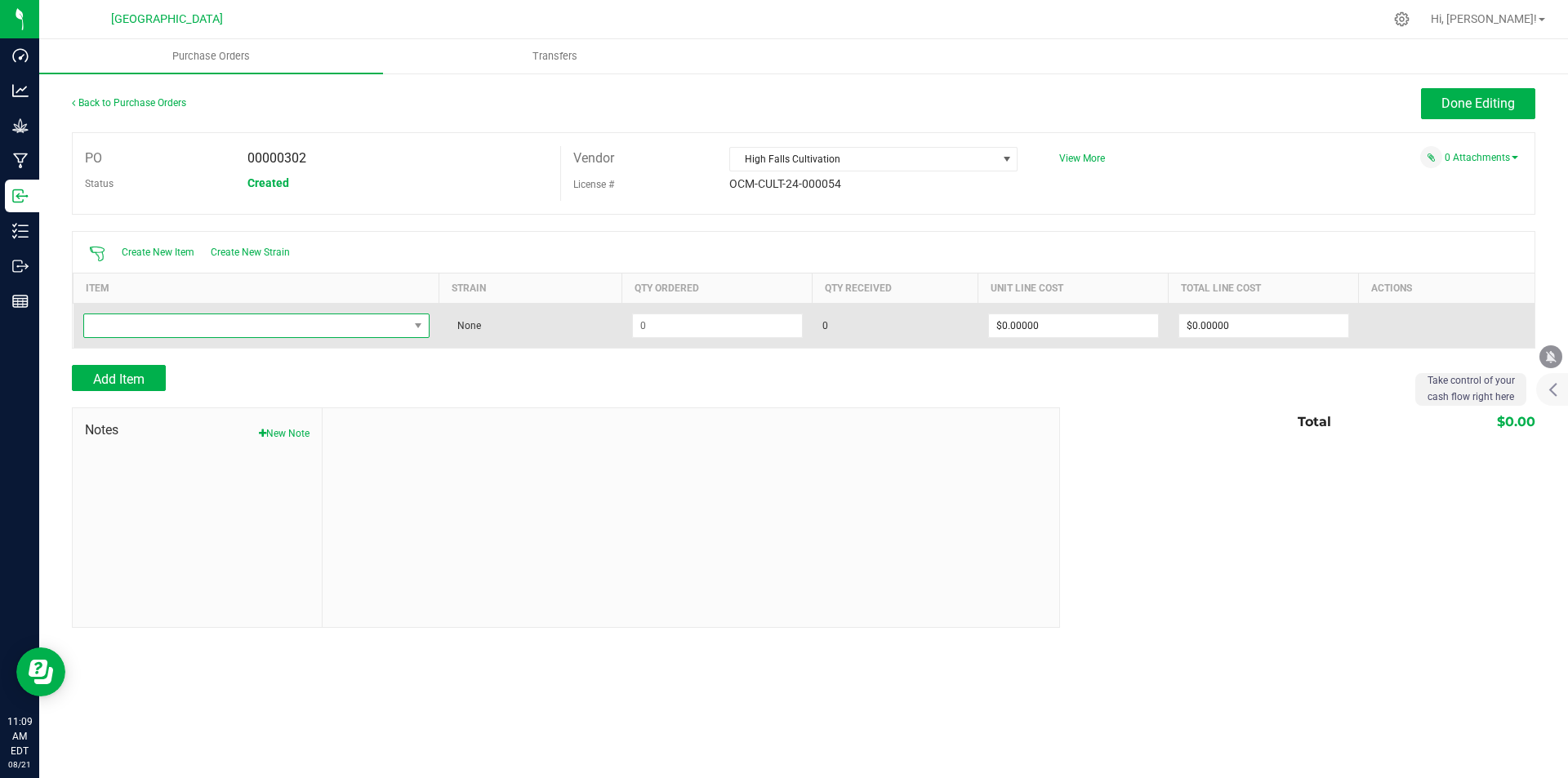
click at [176, 324] on span "NO DATA FOUND" at bounding box center [246, 325] width 325 height 23
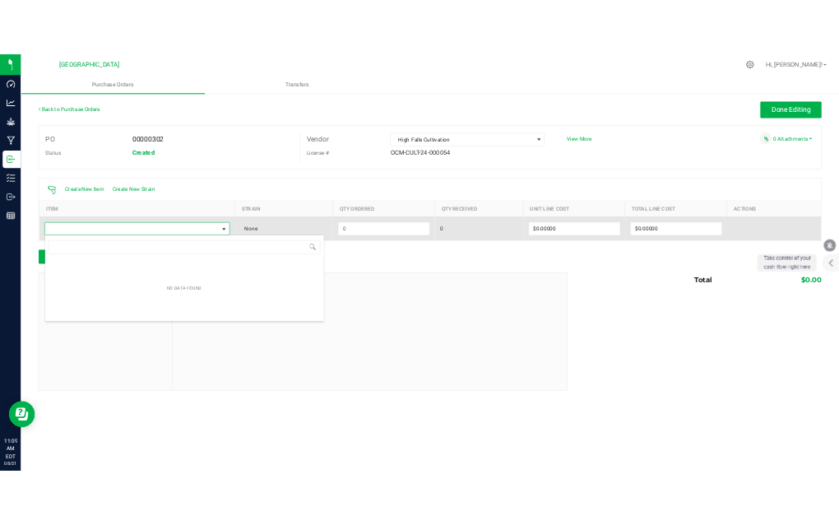
scroll to position [25, 349]
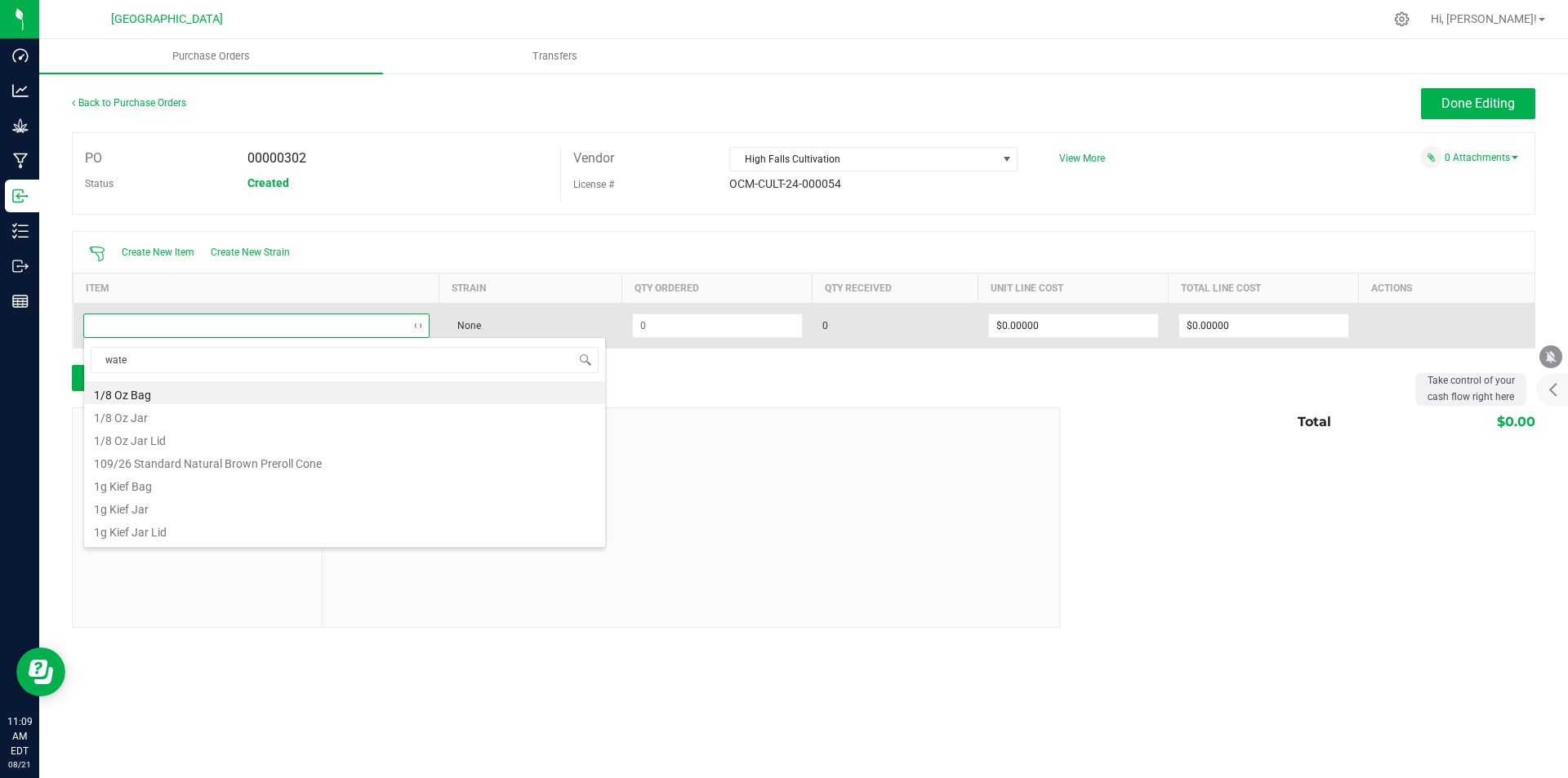
type input "water"
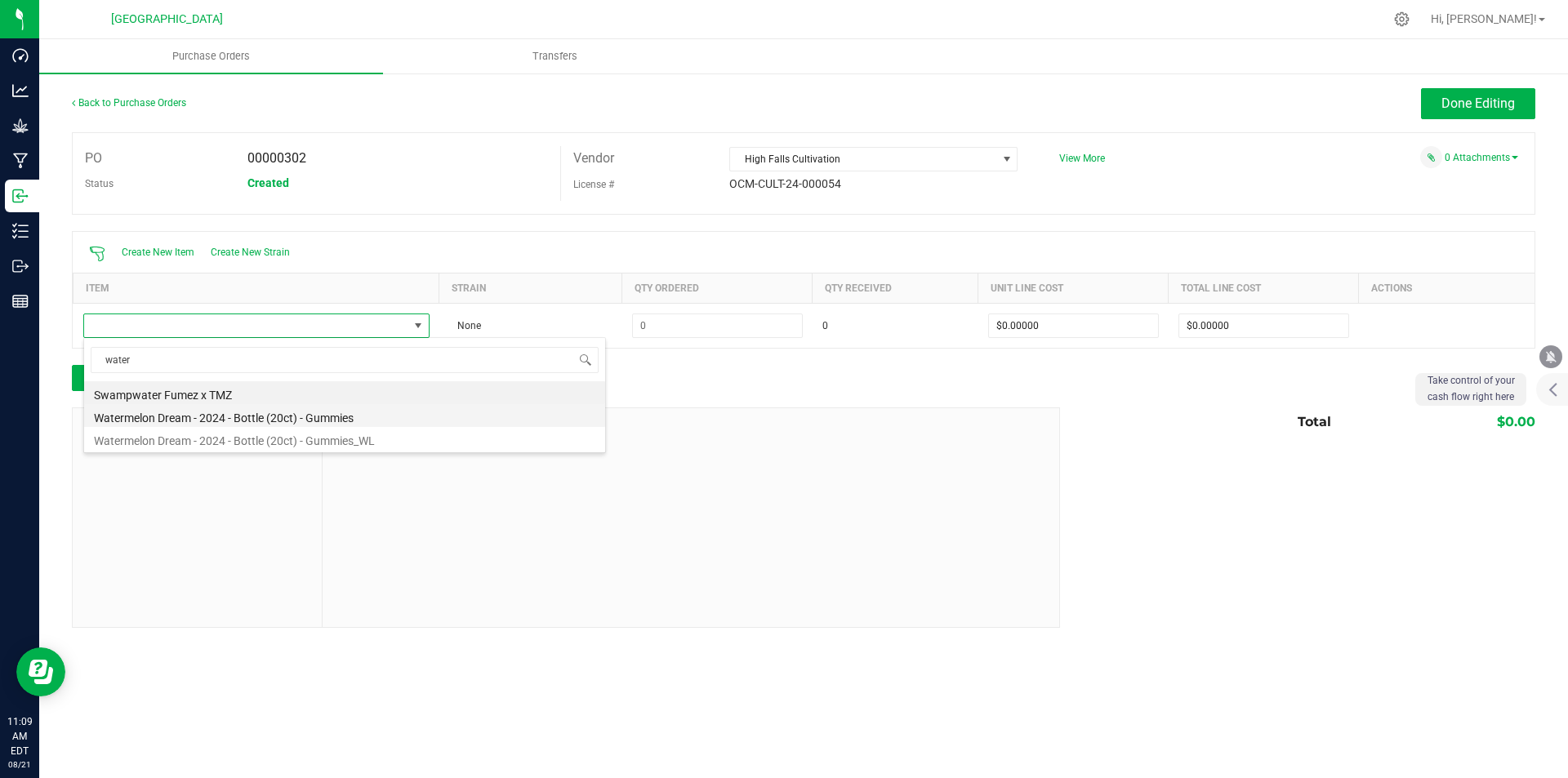
click at [200, 422] on li "Watermelon Dream - 2024 - Bottle (20ct) - Gummies" at bounding box center [344, 415] width 521 height 23
type input "$3.15000"
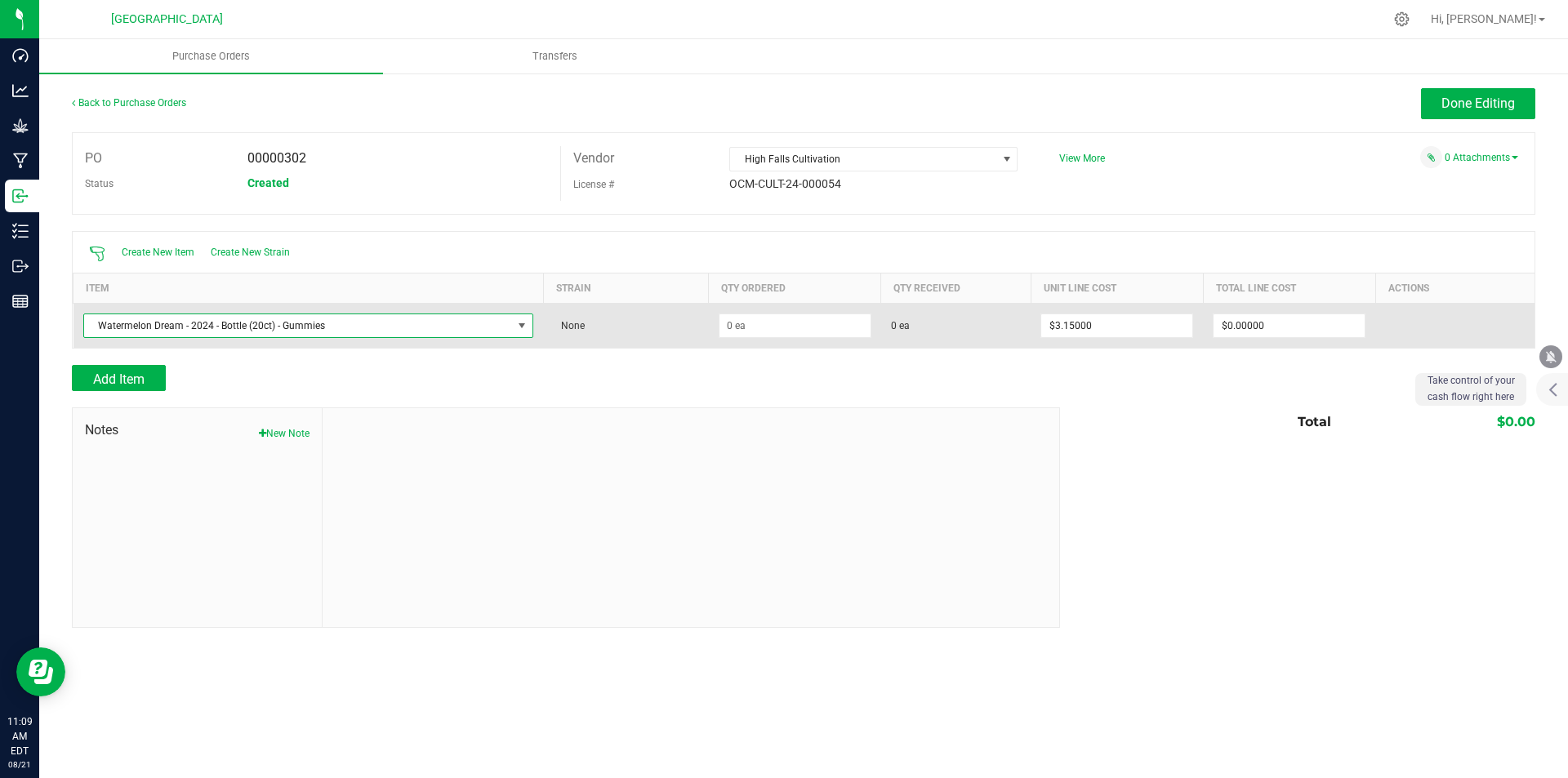
click at [800, 337] on td at bounding box center [795, 324] width 173 height 45
click at [800, 330] on input at bounding box center [795, 325] width 151 height 23
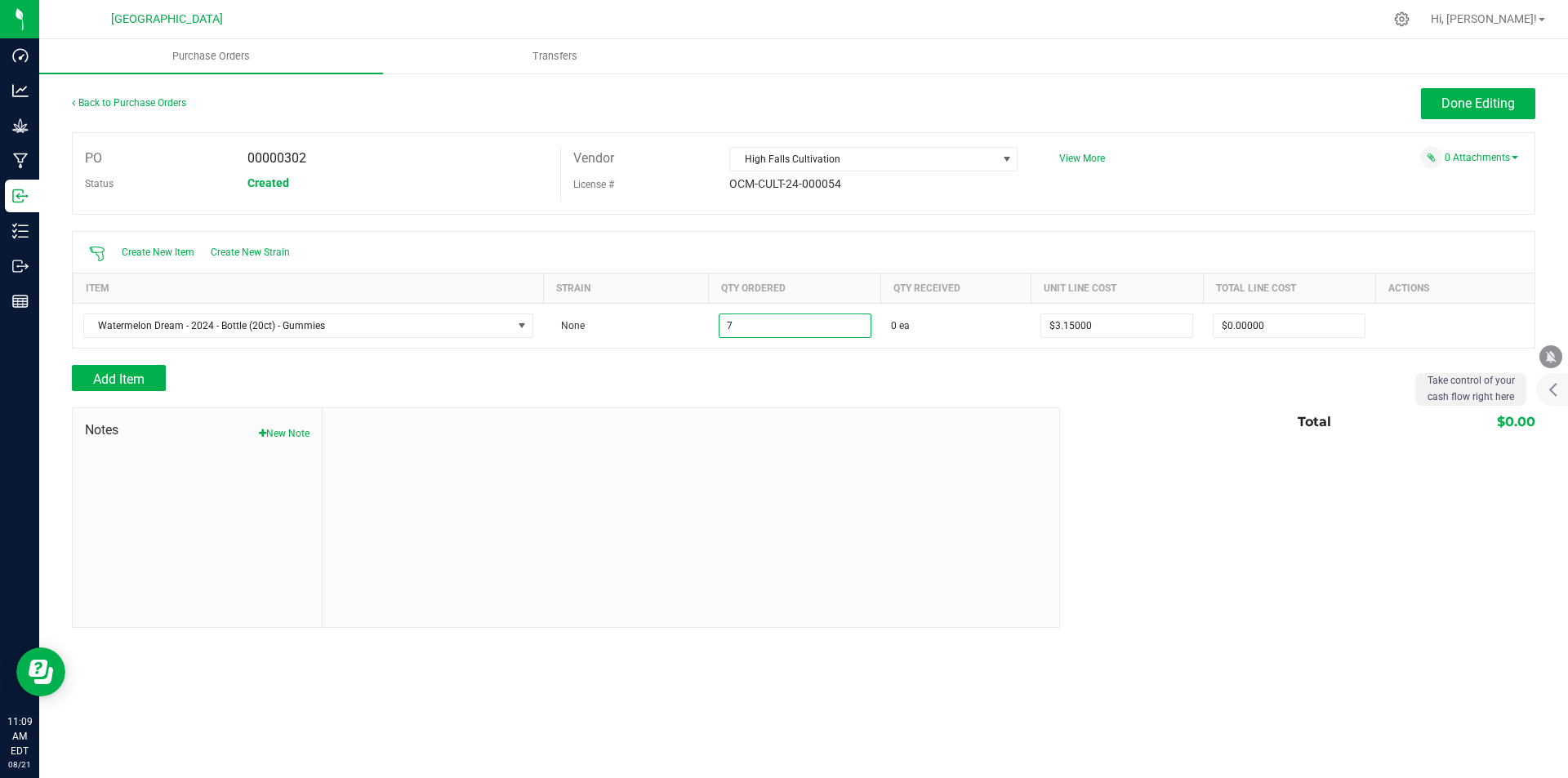
type input "7 ea"
click at [943, 436] on div at bounding box center [691, 517] width 736 height 218
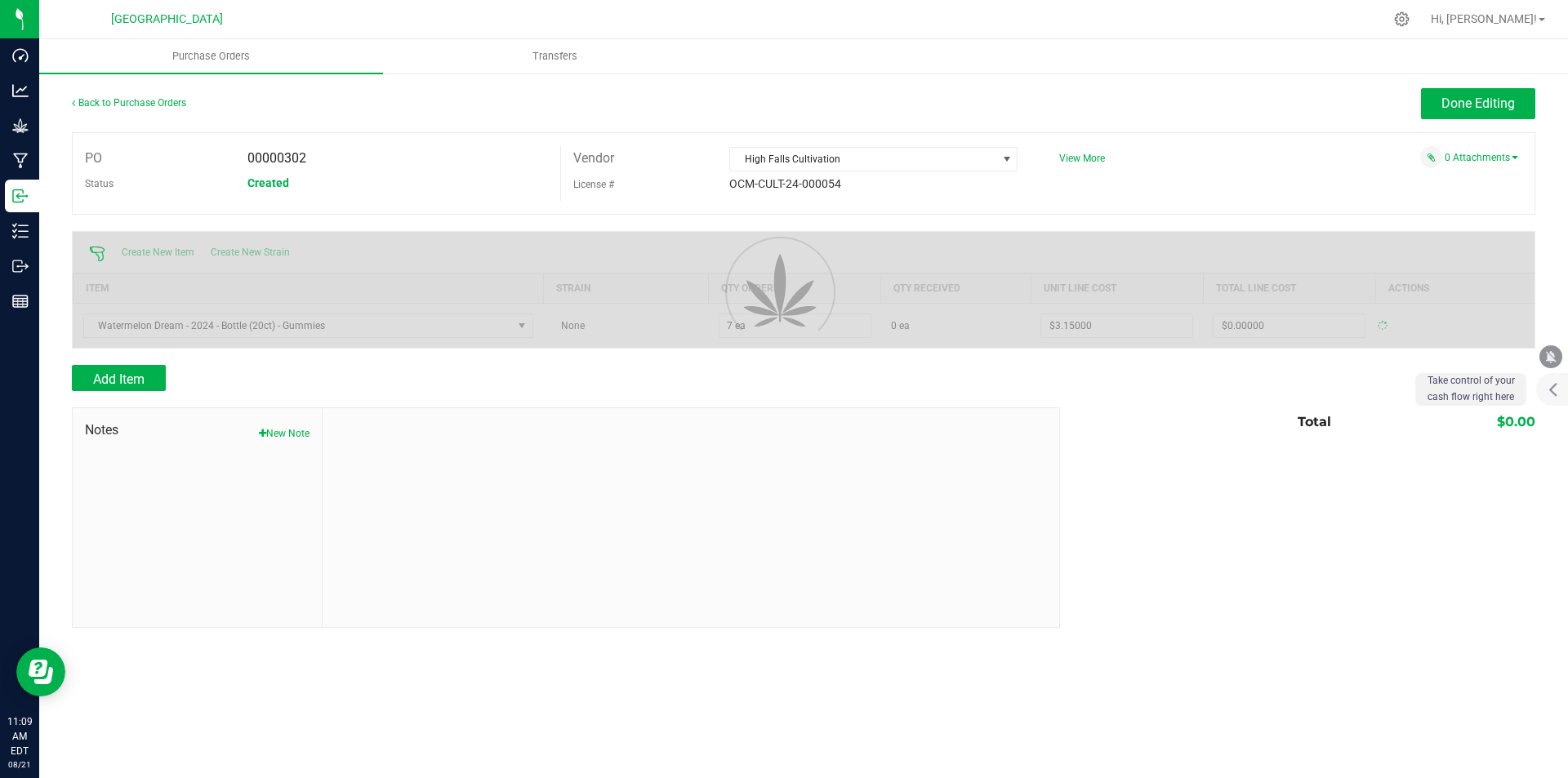
type input "$22.05000"
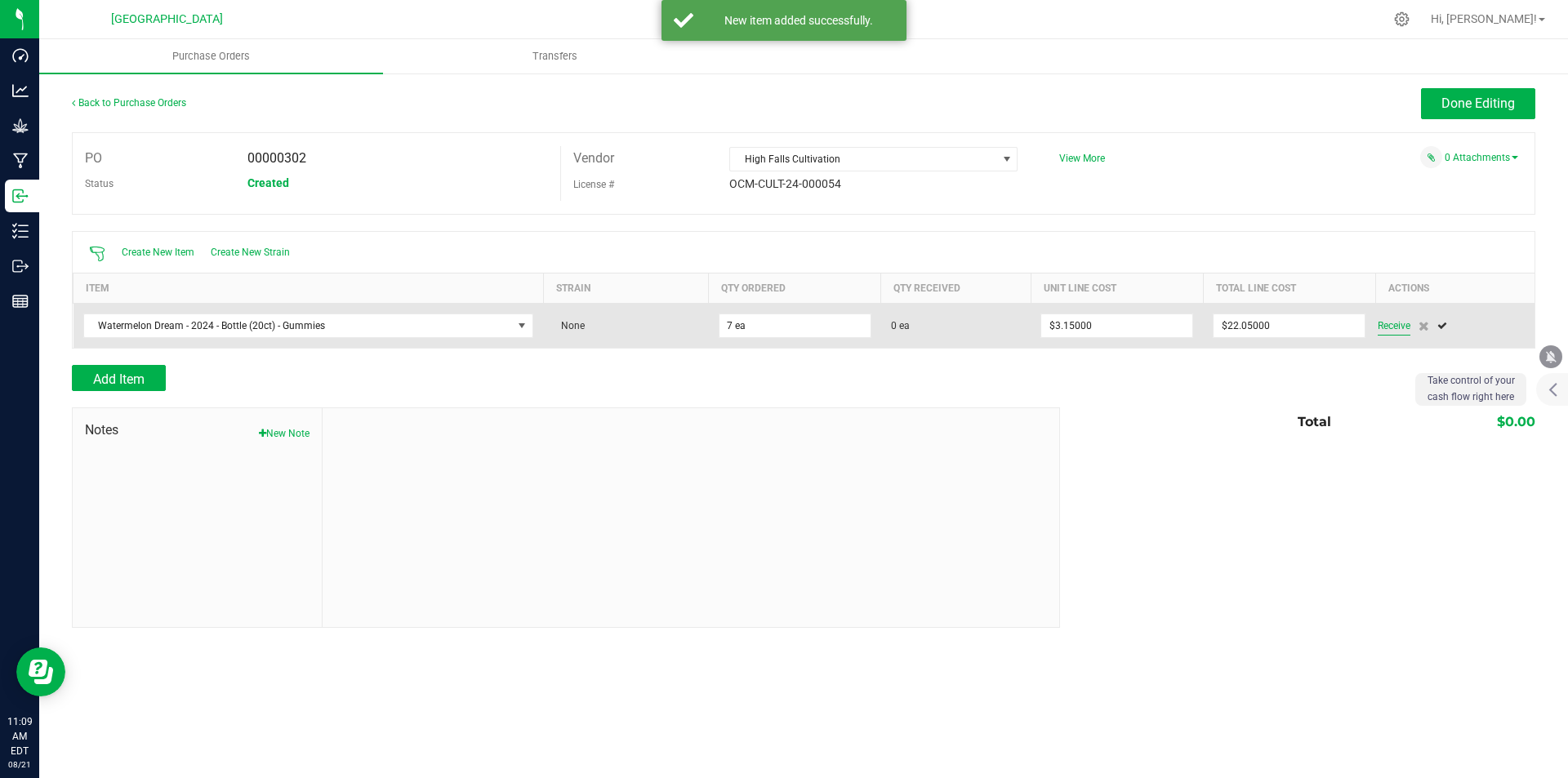
click at [1393, 329] on span "Receive" at bounding box center [1393, 325] width 33 height 20
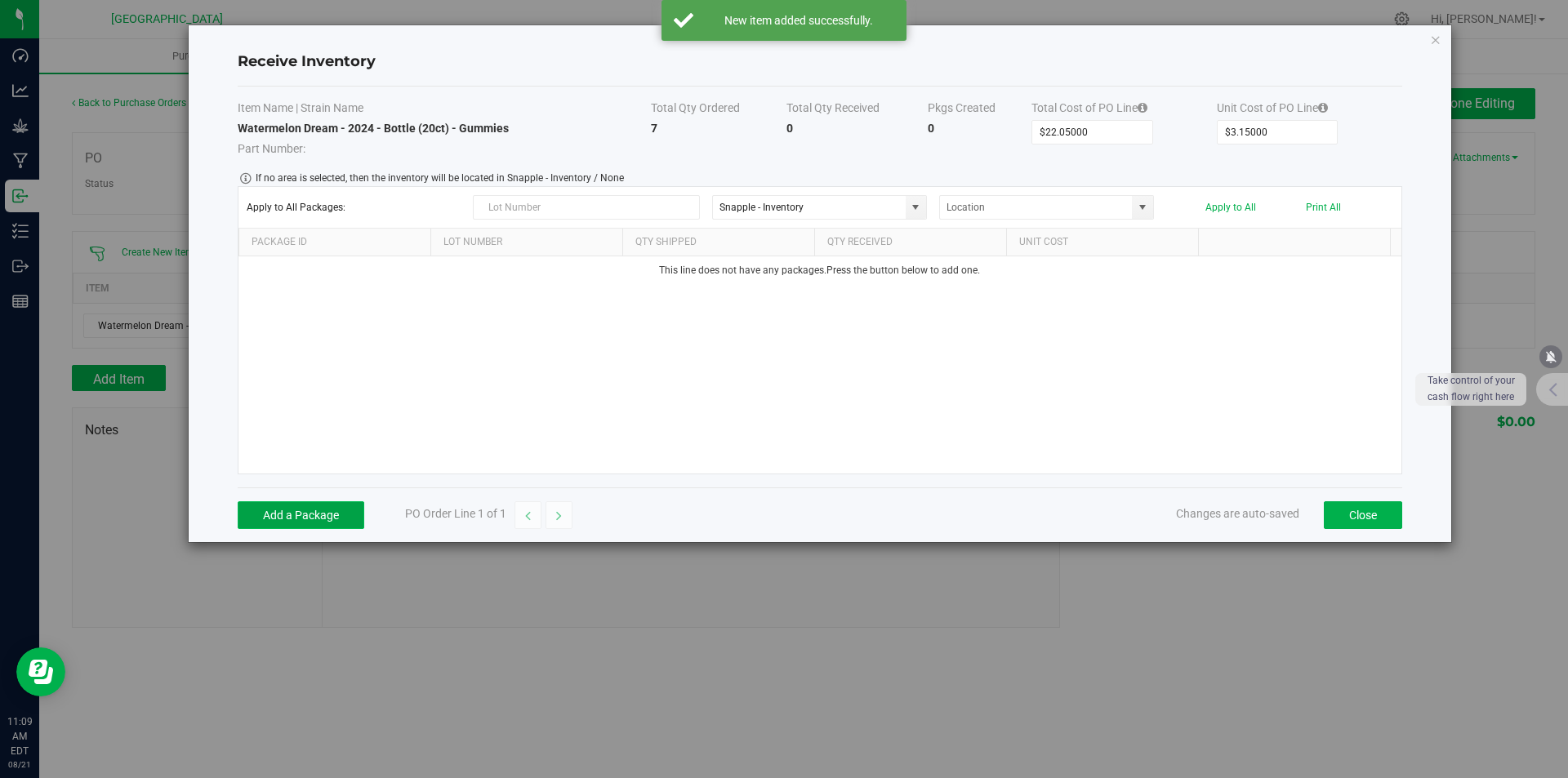
click at [334, 511] on button "Add a Package" at bounding box center [301, 515] width 127 height 28
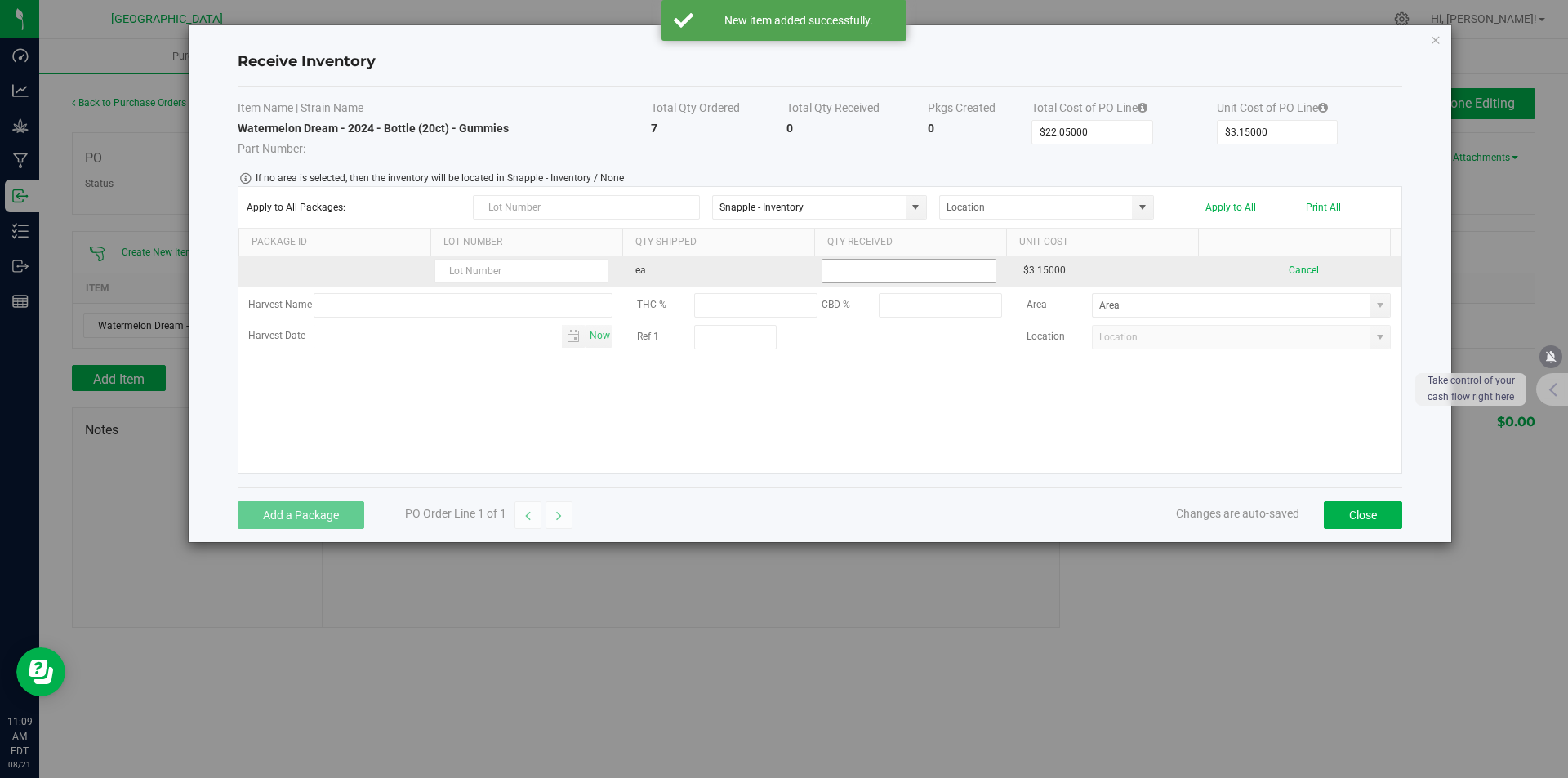
click at [891, 277] on input at bounding box center [909, 271] width 173 height 23
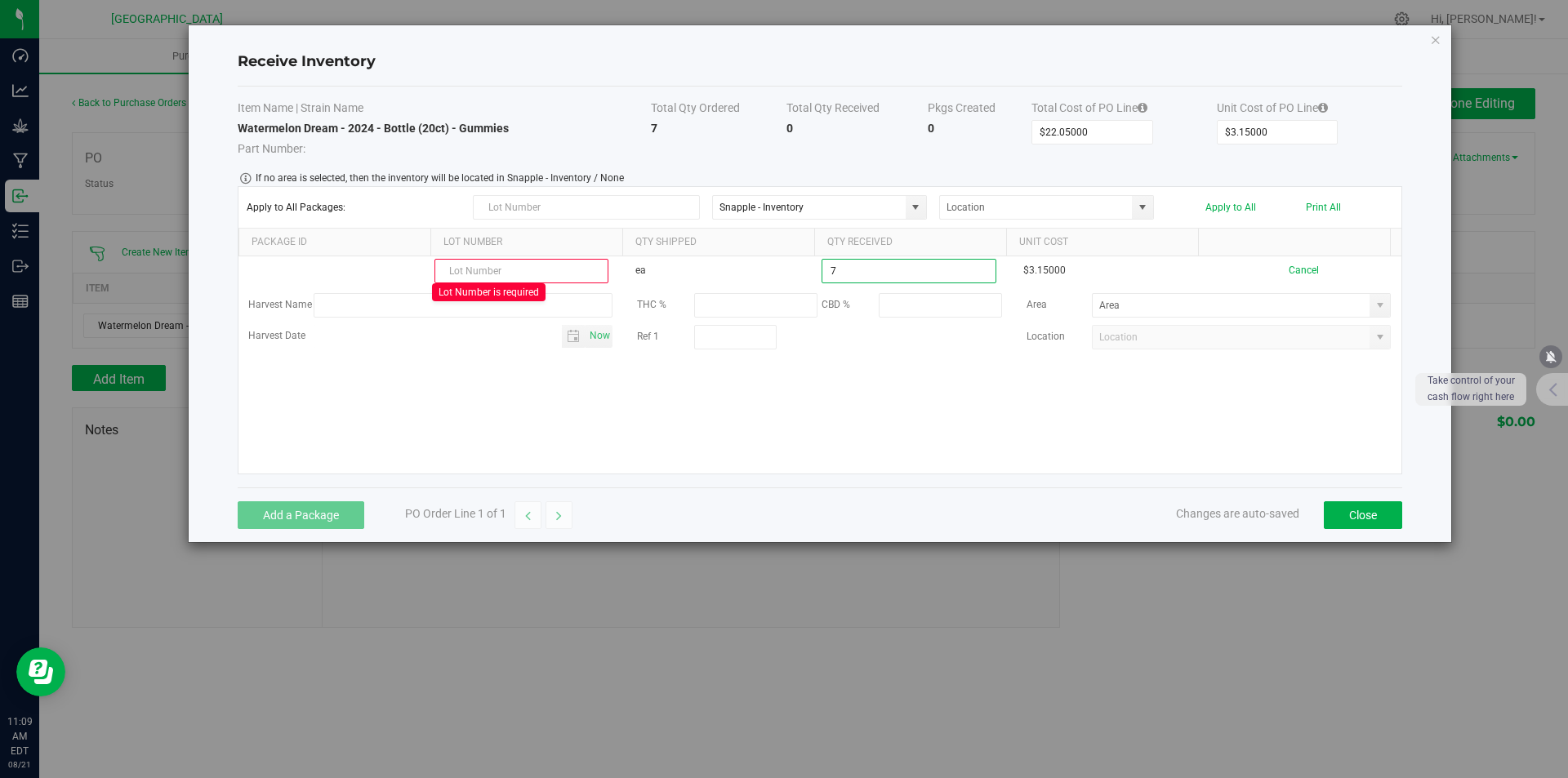
type input "7 ea"
click at [1224, 390] on div "Lot Number is required ea 7 ea $3.15000 Cancel Harvest Name THC % CBD % Area Ha…" at bounding box center [820, 364] width 1163 height 217
click at [1157, 422] on div "Lot Number is required ea 7 ea $3.15000 Cancel Harvest Name THC % CBD % Area Ha…" at bounding box center [820, 364] width 1163 height 217
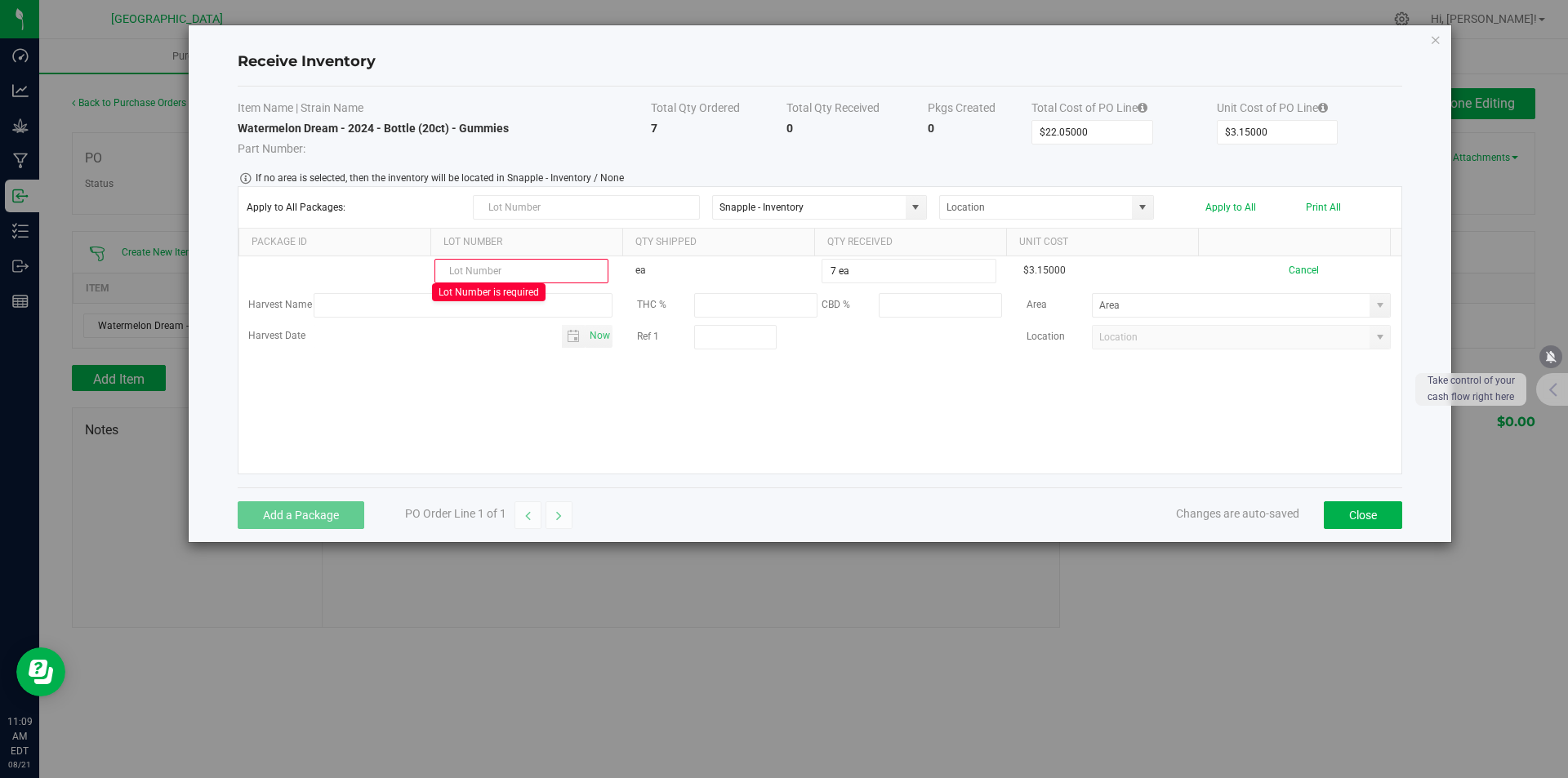
click at [1066, 423] on div "Lot Number is required ea 7 ea $3.15000 Cancel Harvest Name THC % CBD % Area Ha…" at bounding box center [820, 364] width 1163 height 217
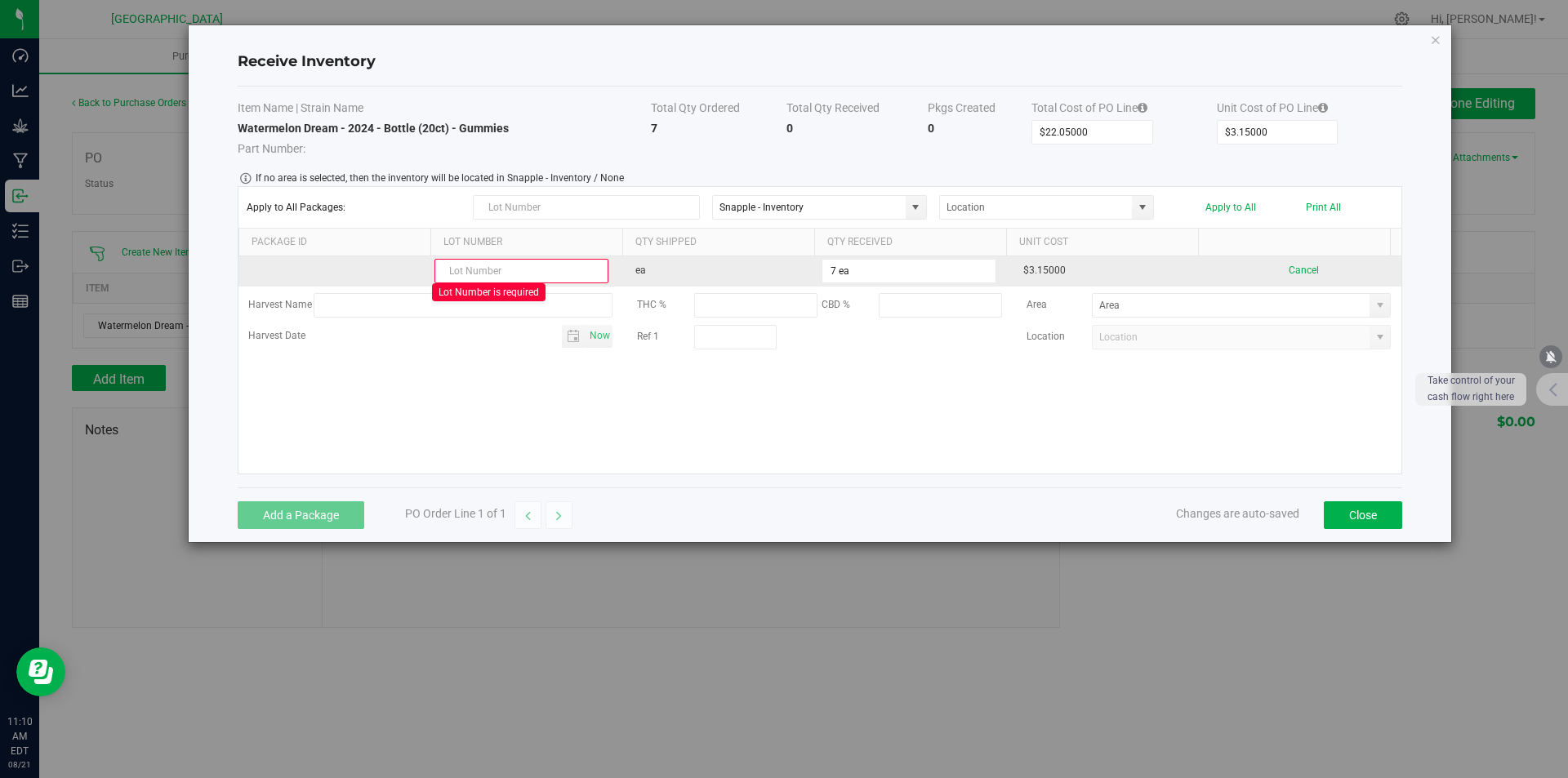
click at [537, 260] on input "text" at bounding box center [521, 271] width 174 height 25
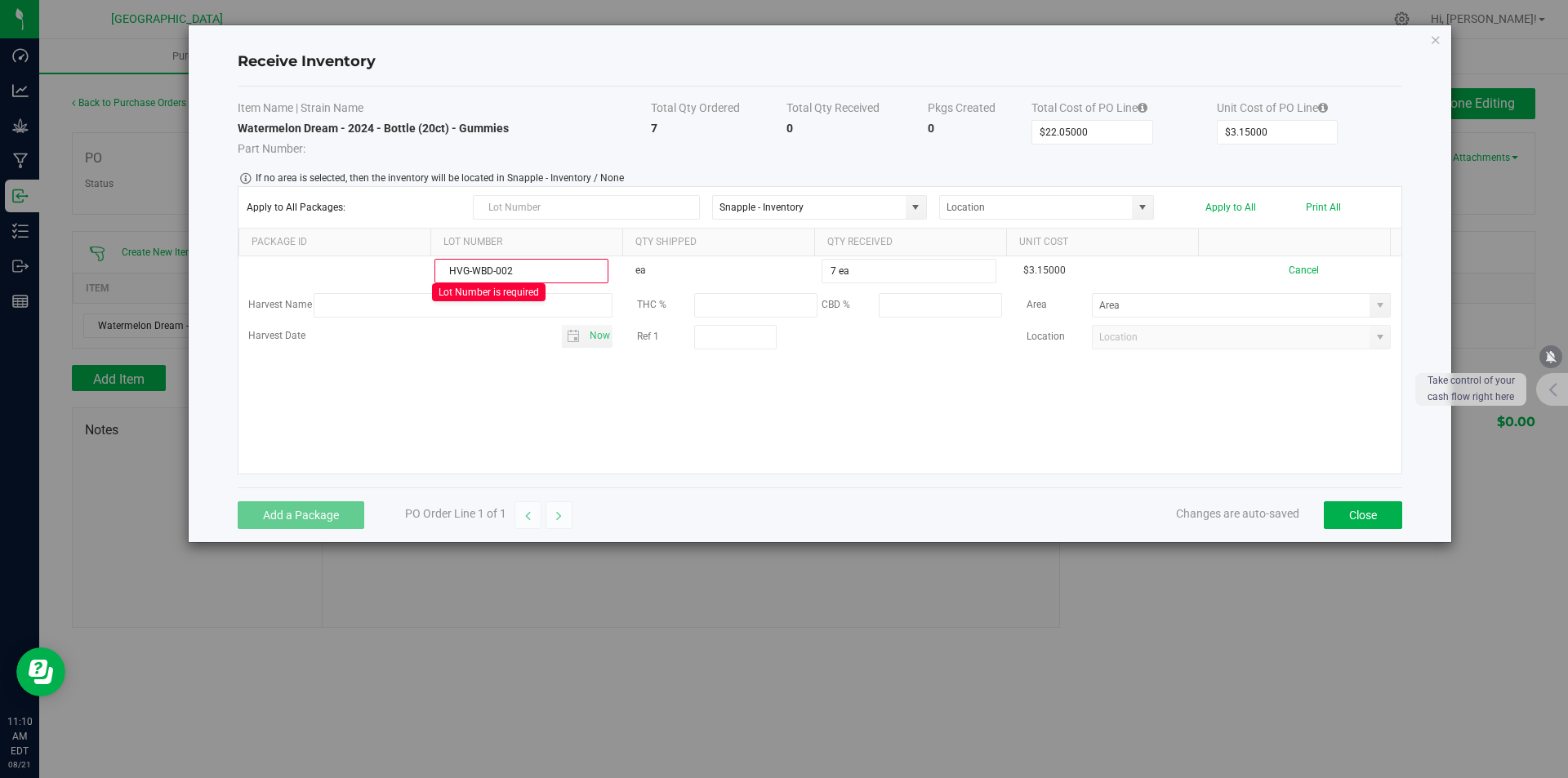
type input "HVG-WBD-002"
click at [801, 403] on kendo-grid-list "HVG-WBD-002 Lot Number is required ea 7 ea $3.15000 Cancel Harvest Name THC % C…" at bounding box center [820, 364] width 1163 height 217
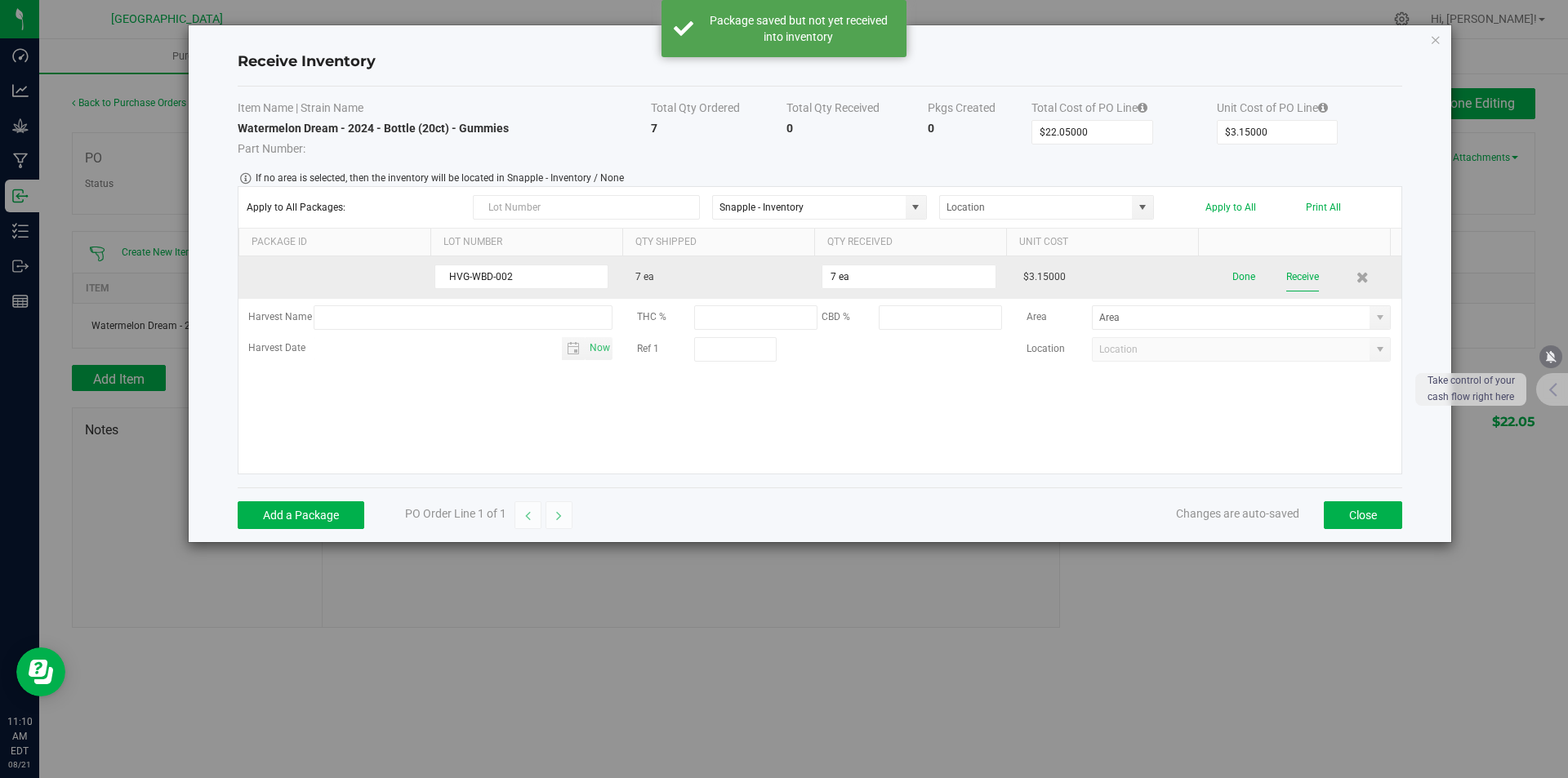
click at [1292, 273] on button "Receive" at bounding box center [1302, 277] width 33 height 29
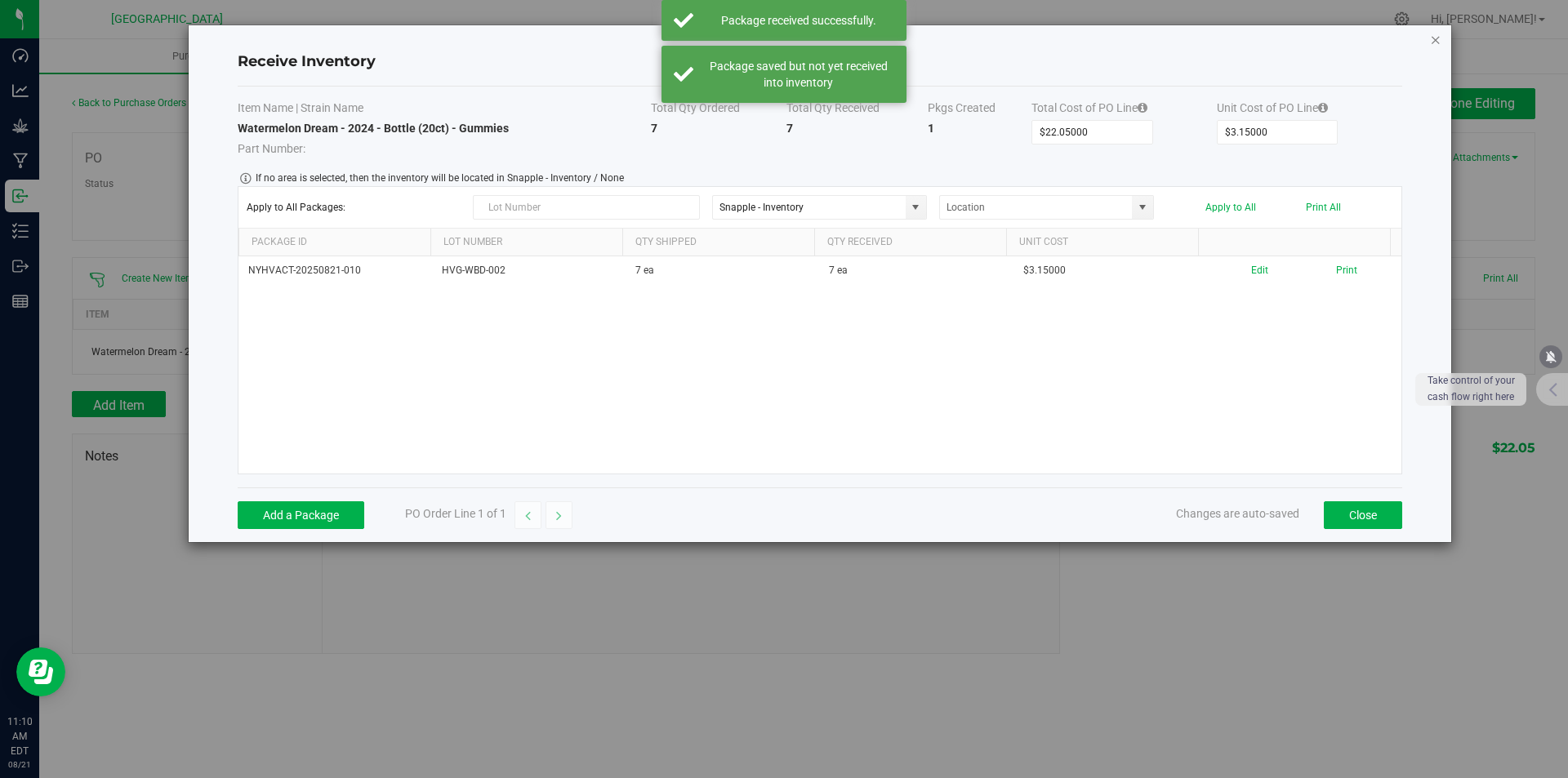
click at [1430, 39] on icon "Close modal" at bounding box center [1436, 40] width 12 height 20
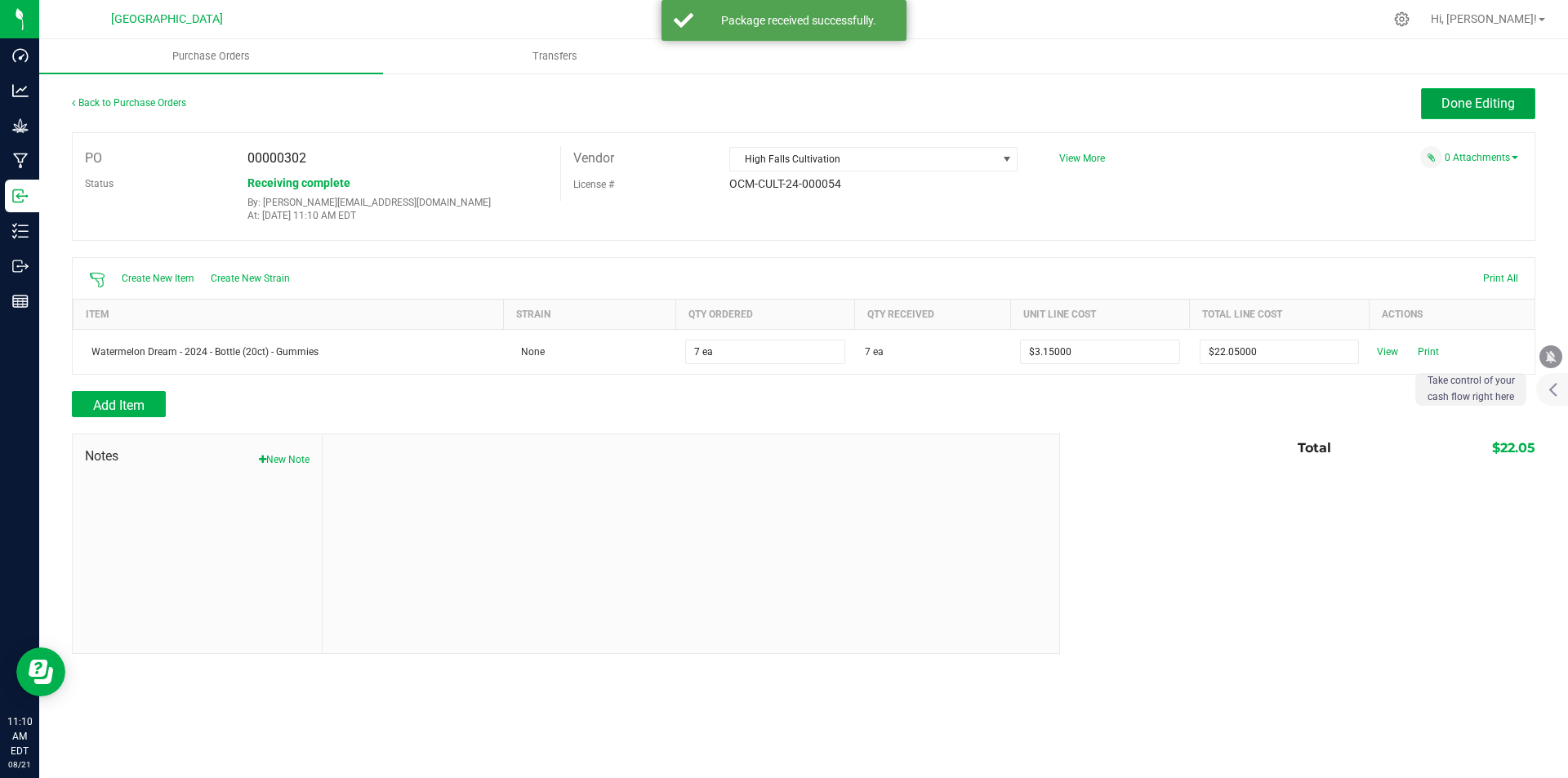
click at [1445, 98] on span "Done Editing" at bounding box center [1478, 103] width 73 height 16
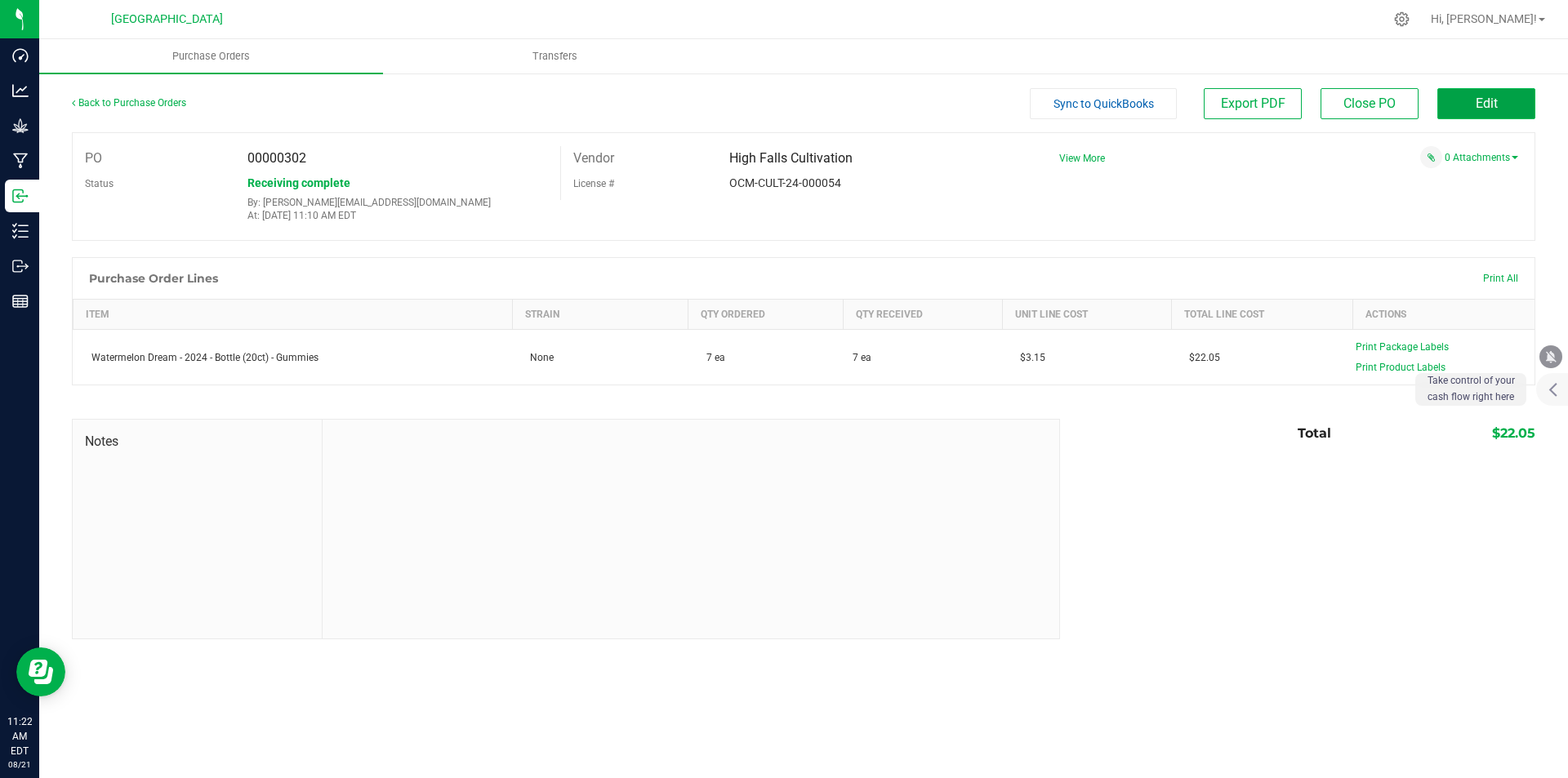
click at [1444, 99] on button "Edit" at bounding box center [1486, 103] width 98 height 31
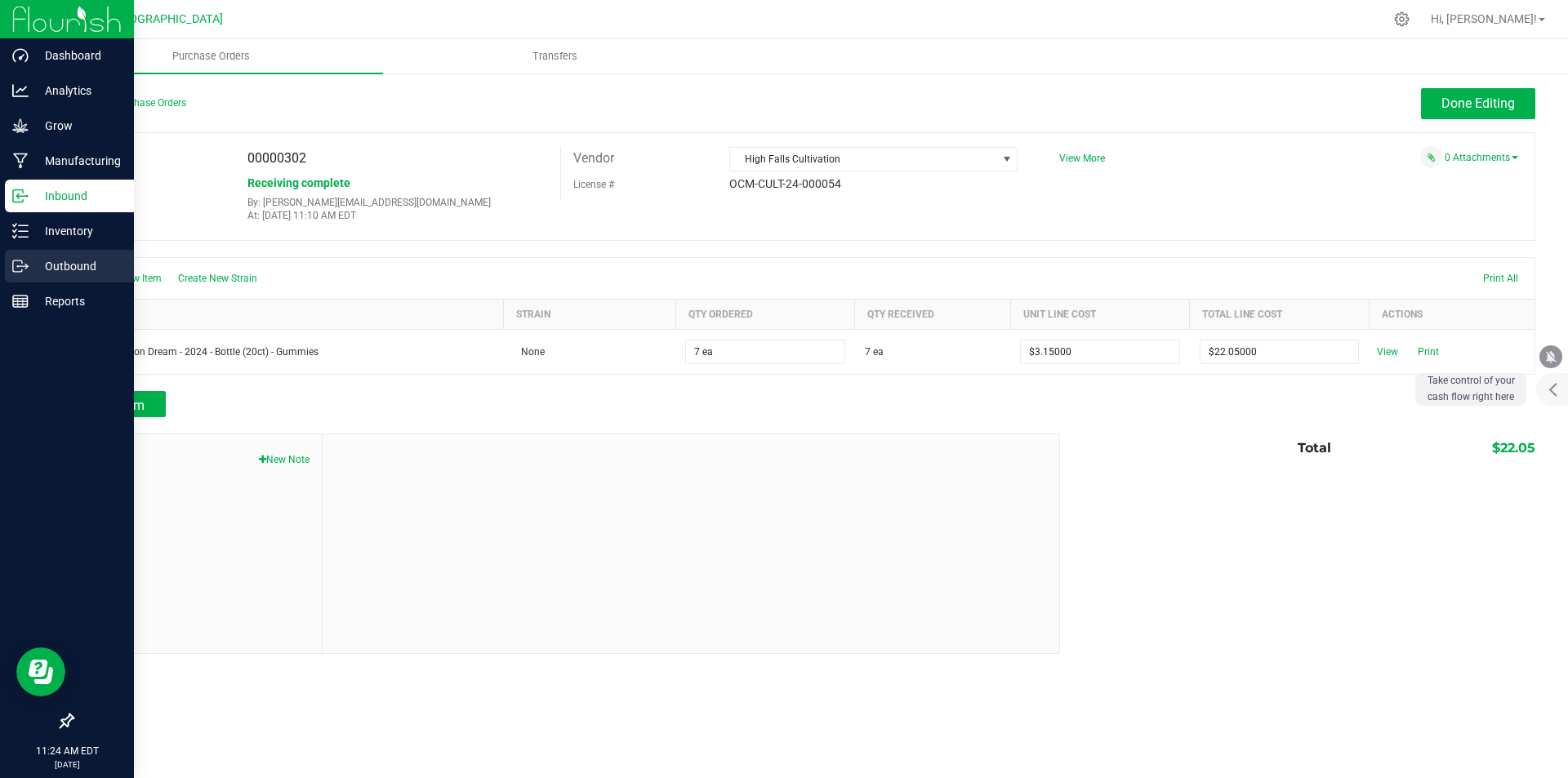
click at [44, 261] on p "Outbound" at bounding box center [77, 266] width 98 height 20
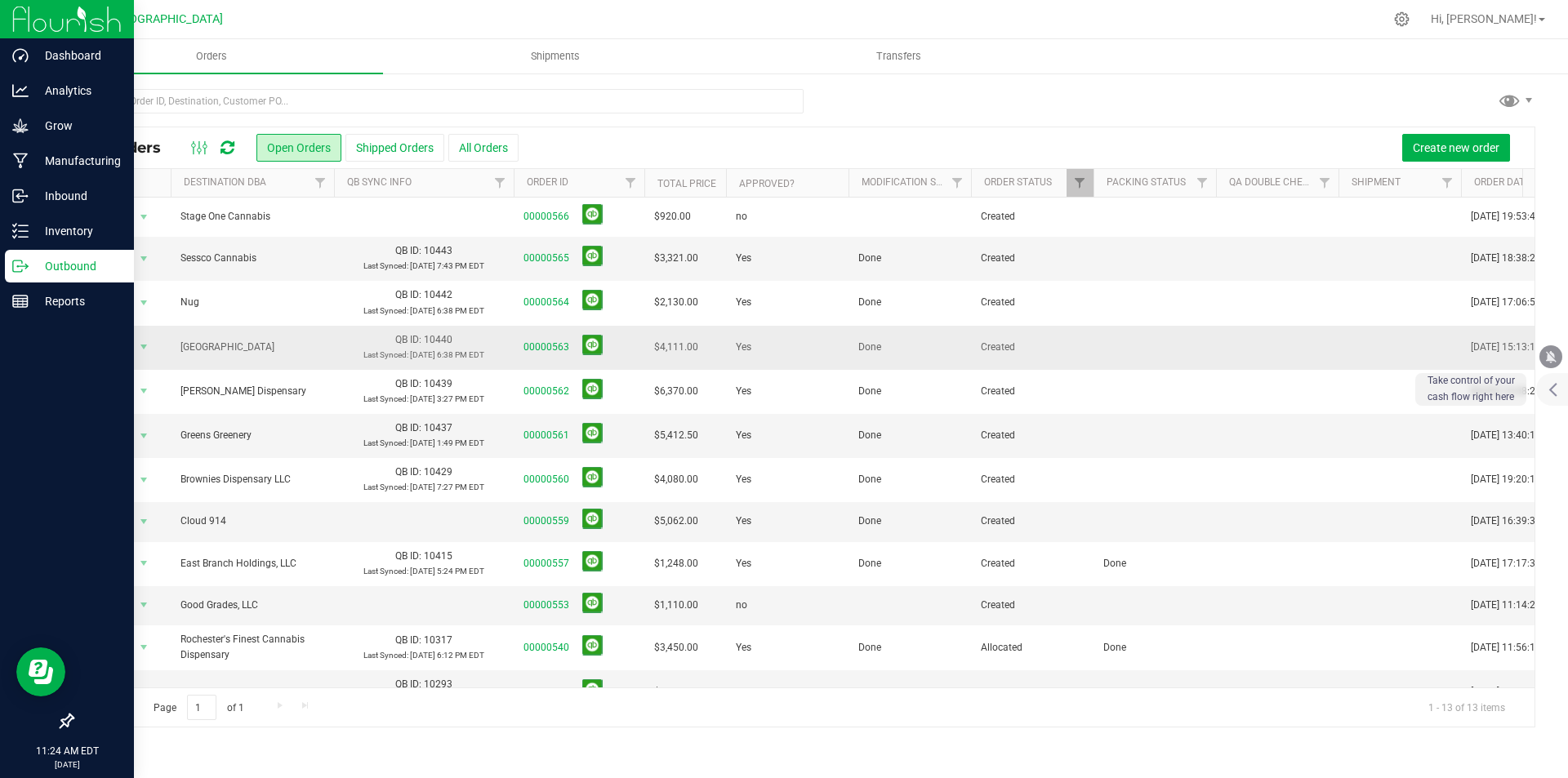
click at [1123, 351] on td at bounding box center [1154, 347] width 122 height 44
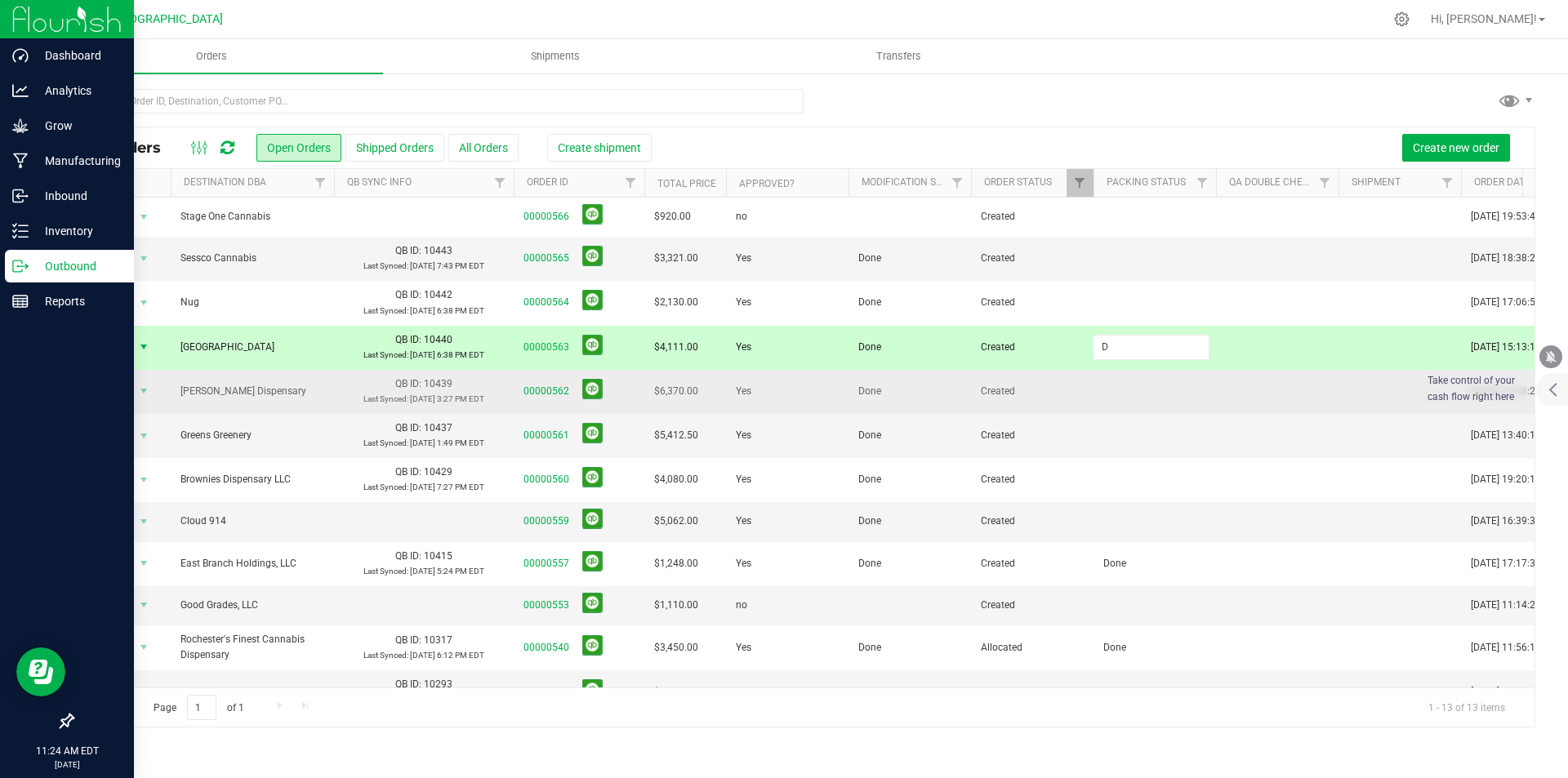
type input "Done"
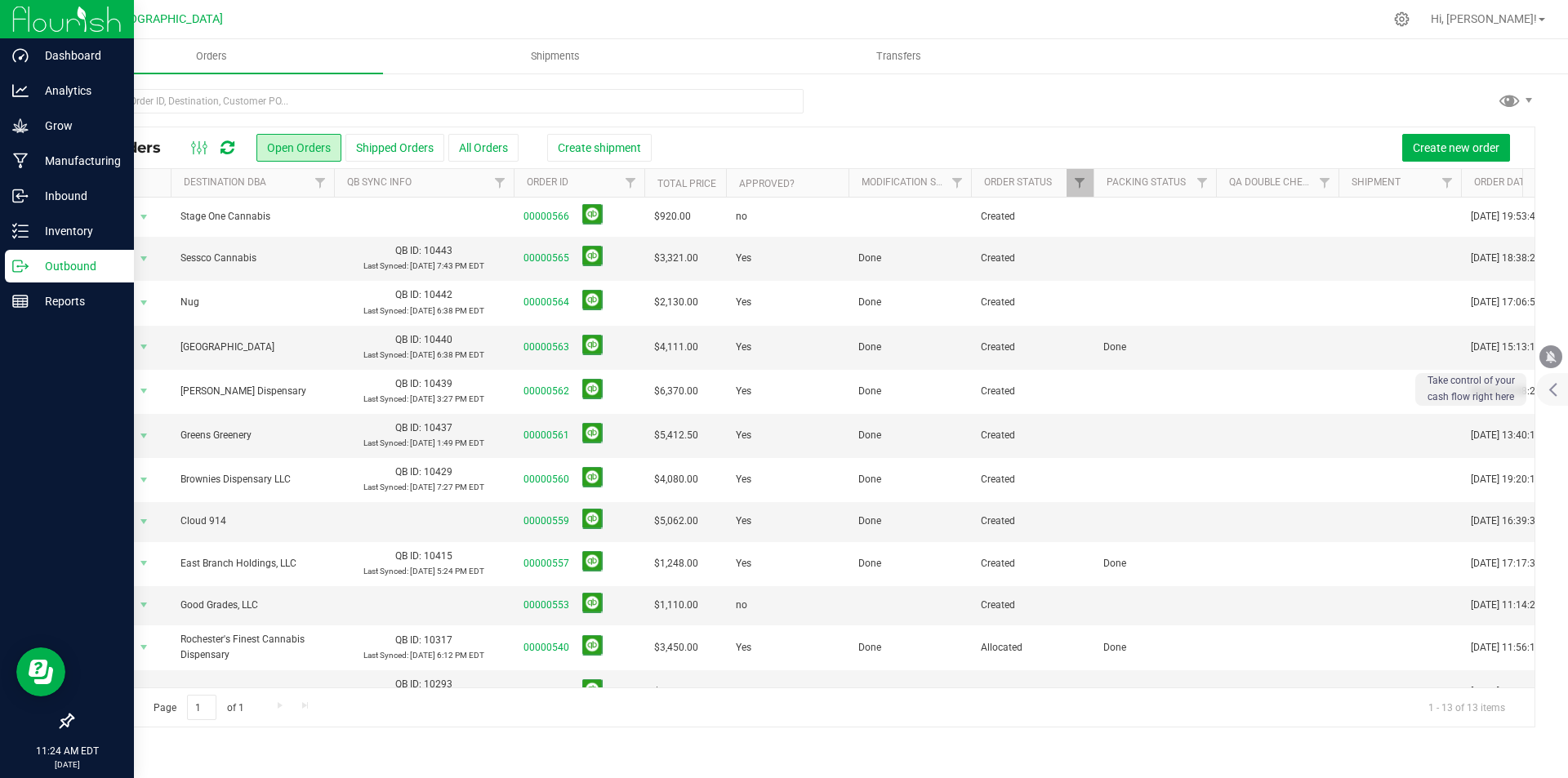
click at [1112, 391] on td at bounding box center [1154, 392] width 122 height 44
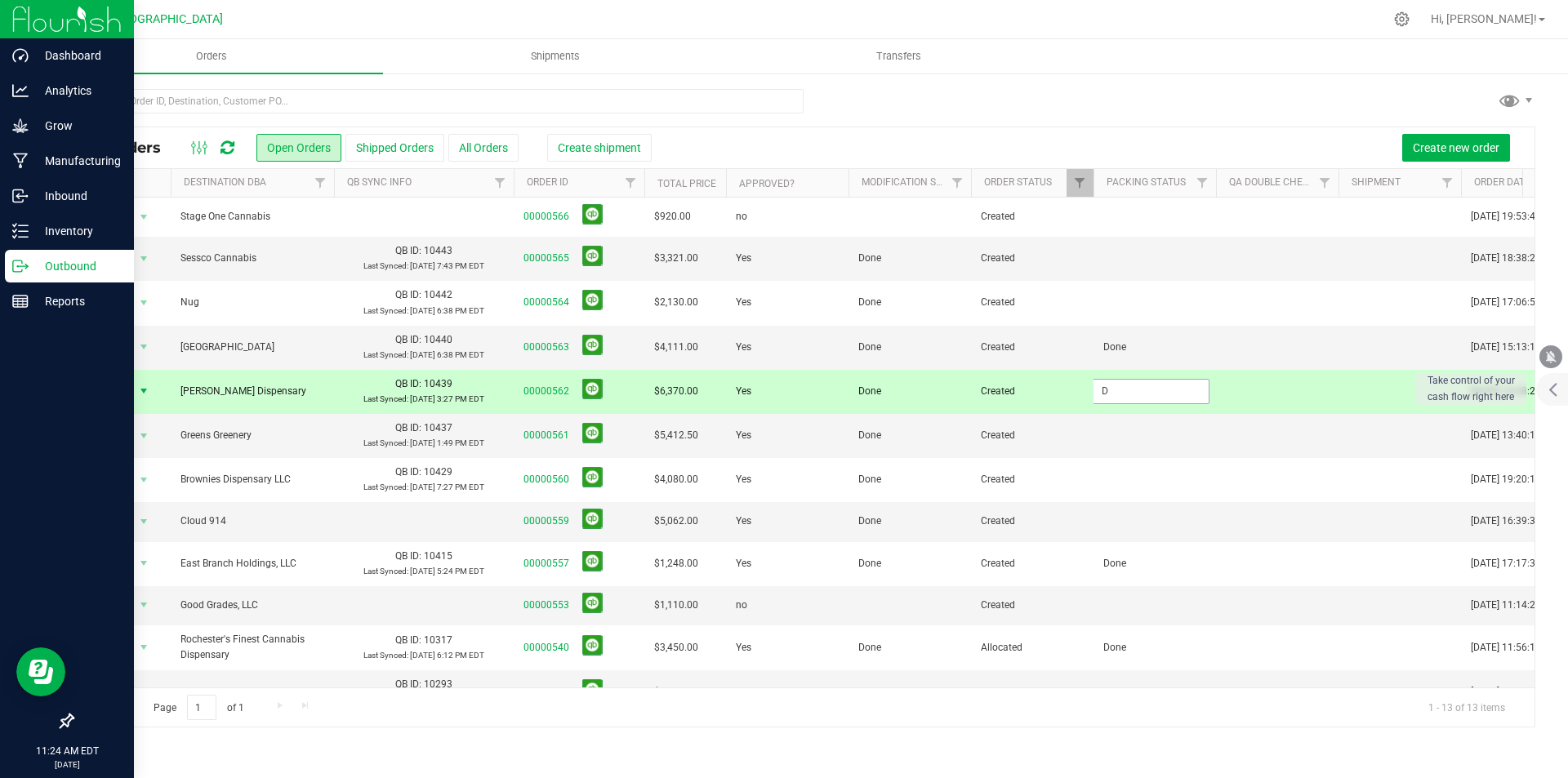
type input "Done"
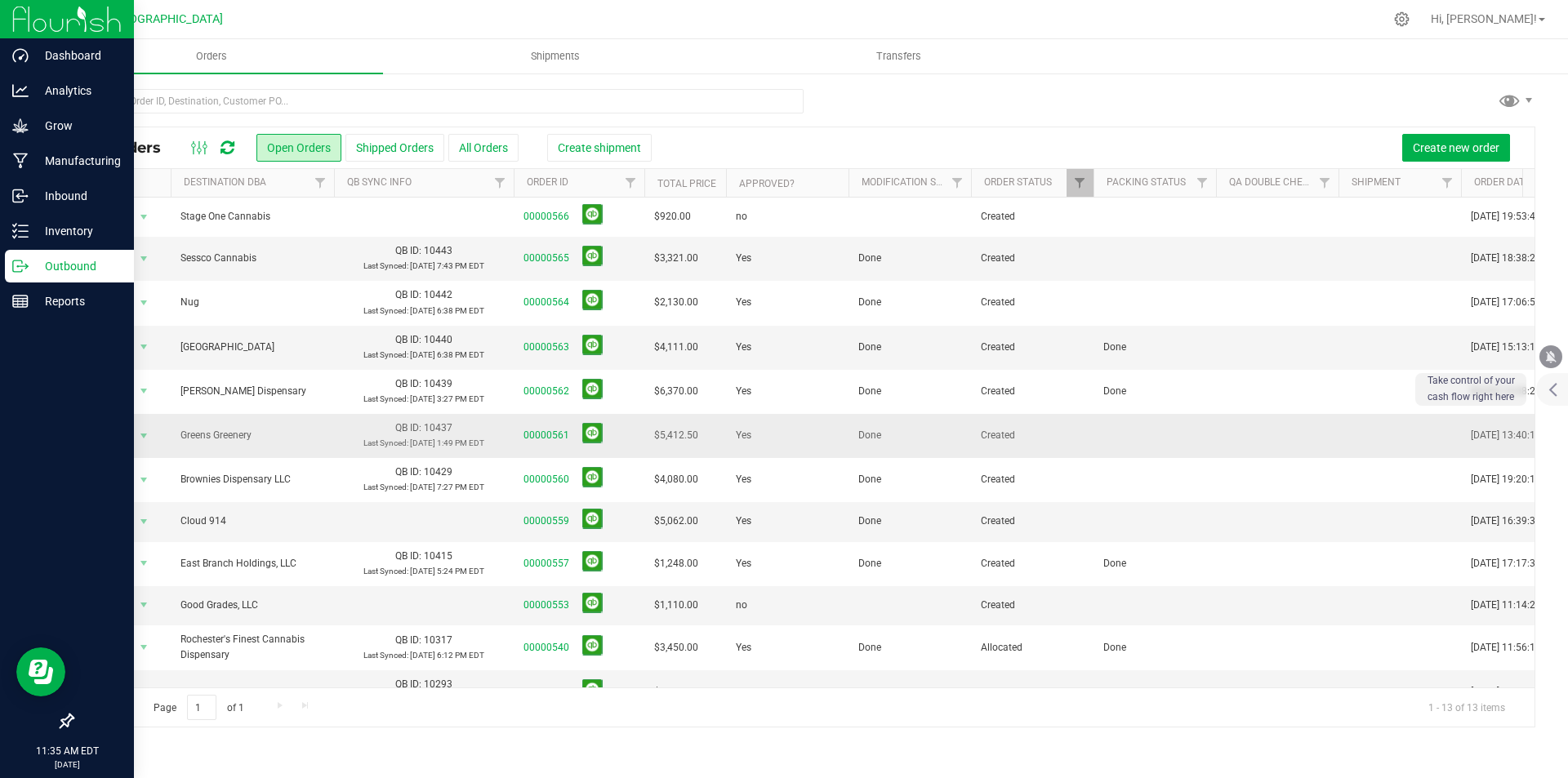
click at [854, 448] on td "Done" at bounding box center [909, 436] width 122 height 44
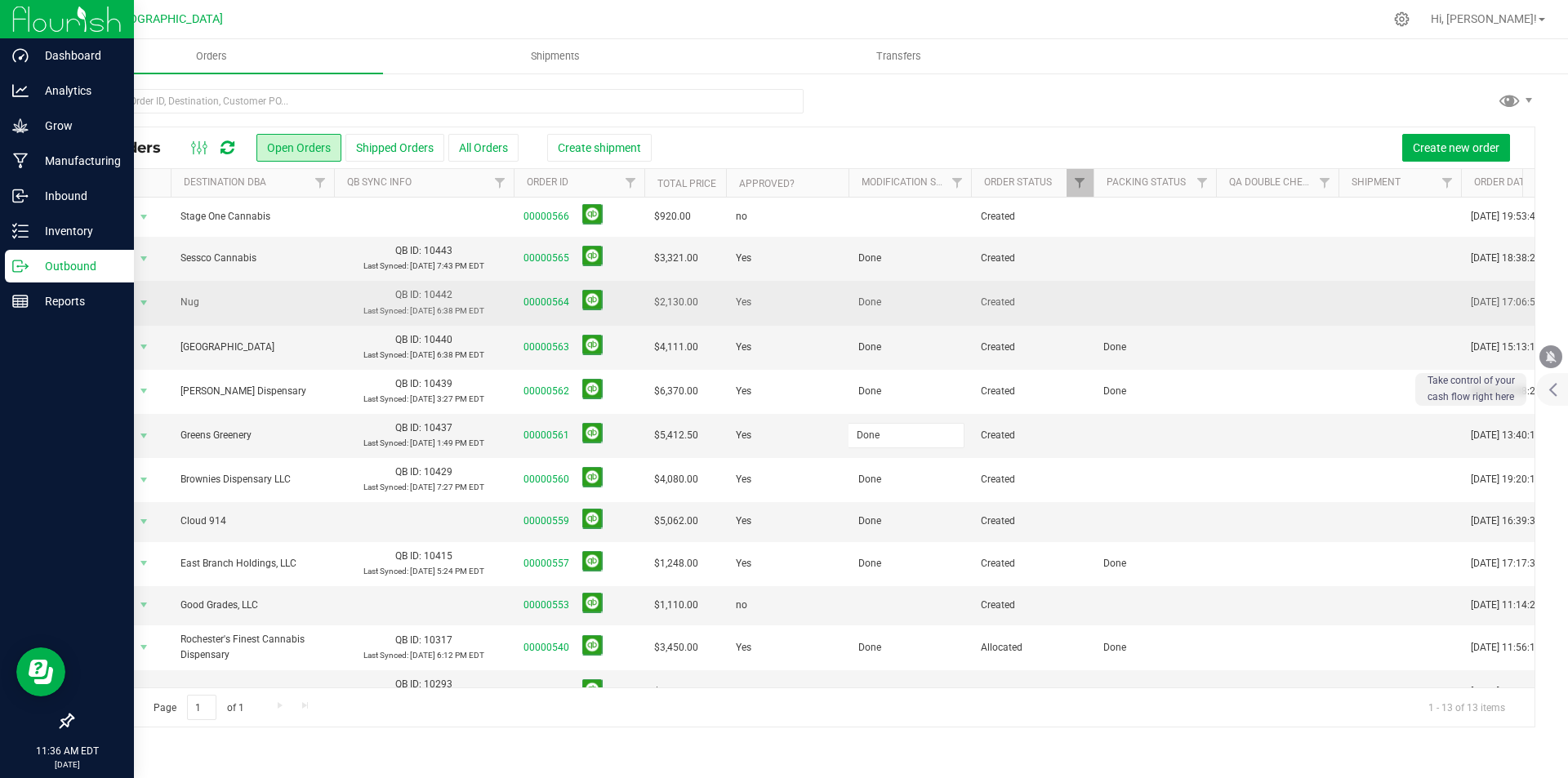
click at [1131, 306] on td at bounding box center [1154, 303] width 122 height 44
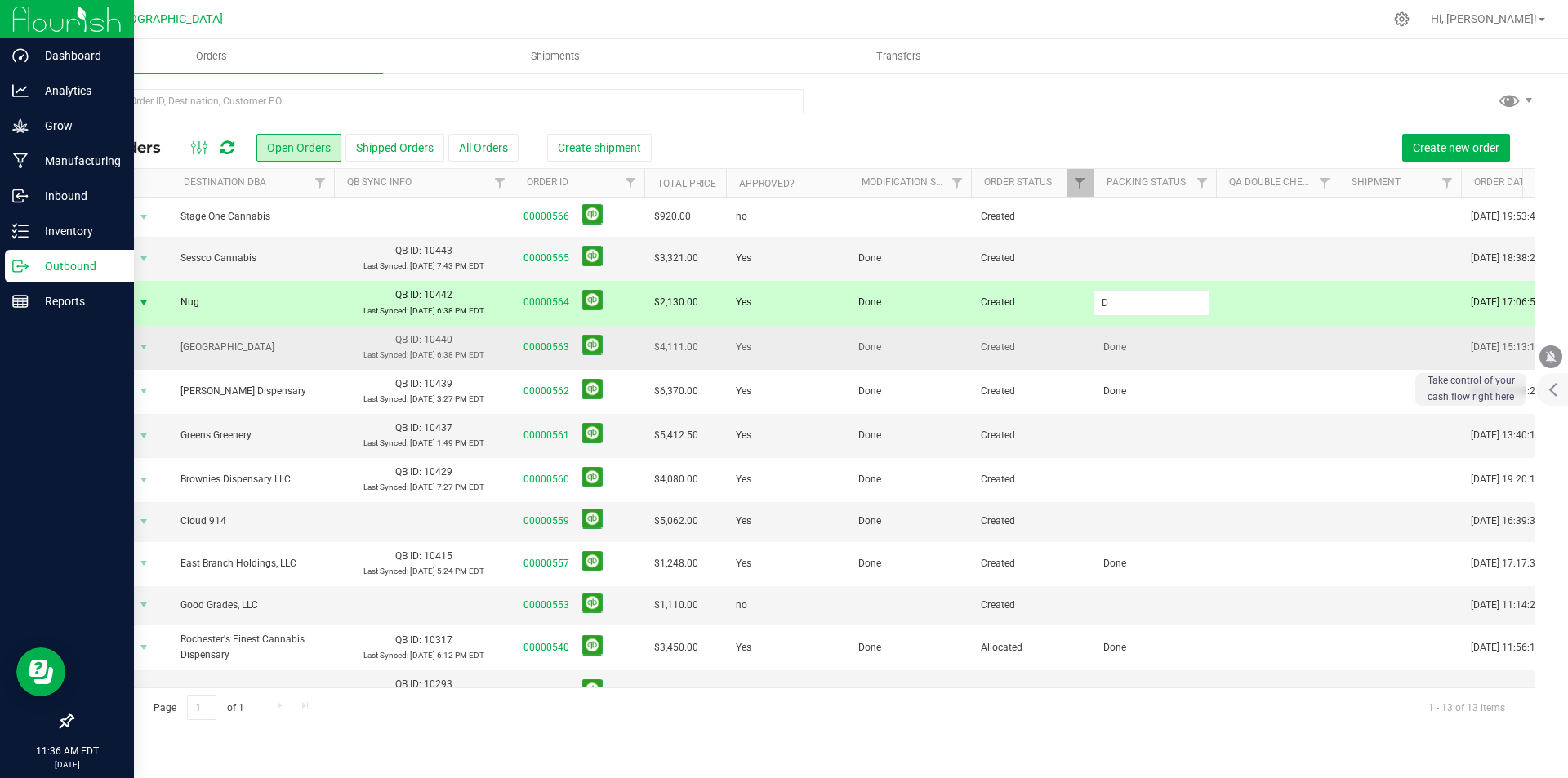
type input "Done"
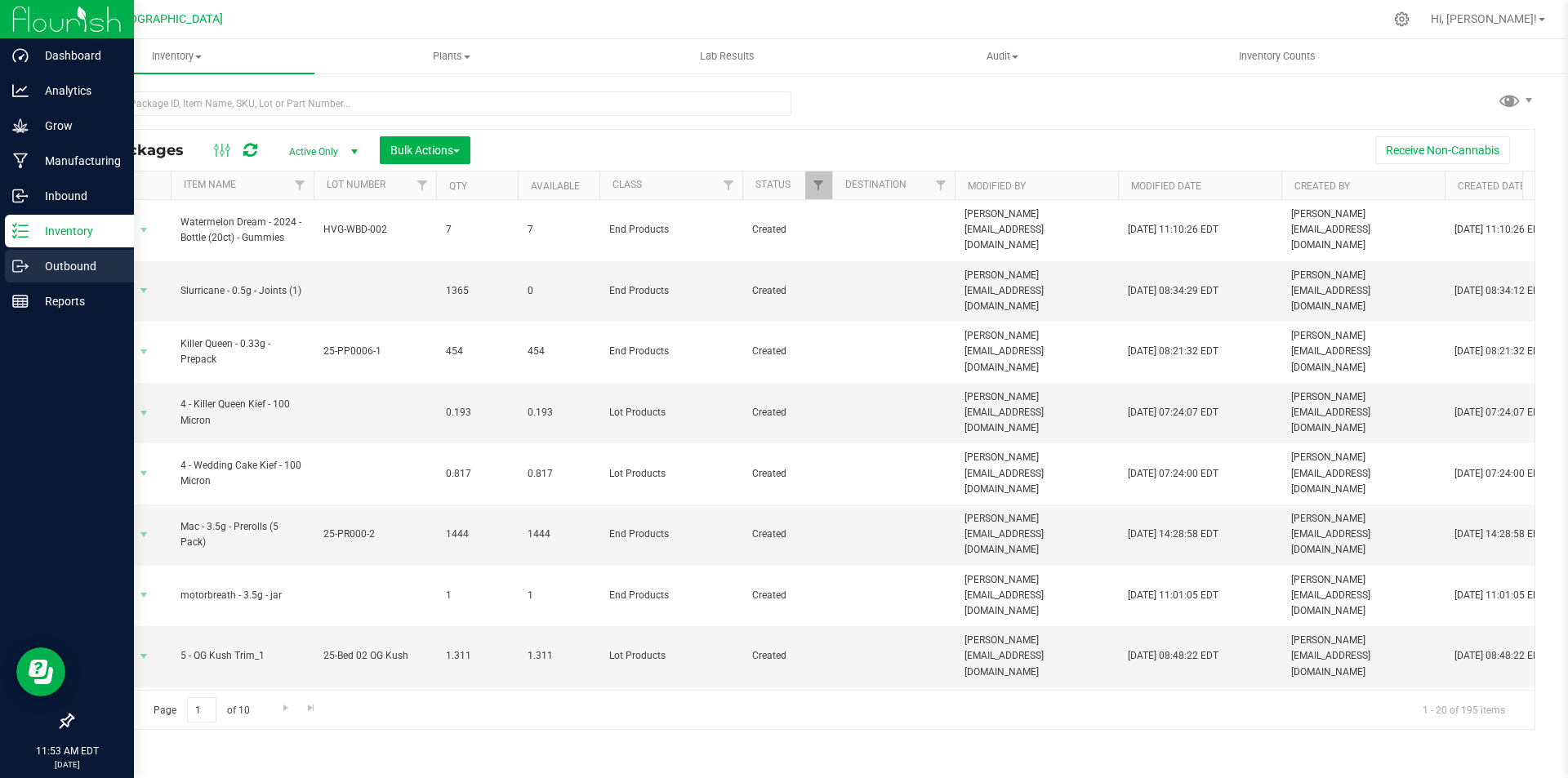
click at [42, 267] on p "Outbound" at bounding box center [77, 266] width 98 height 20
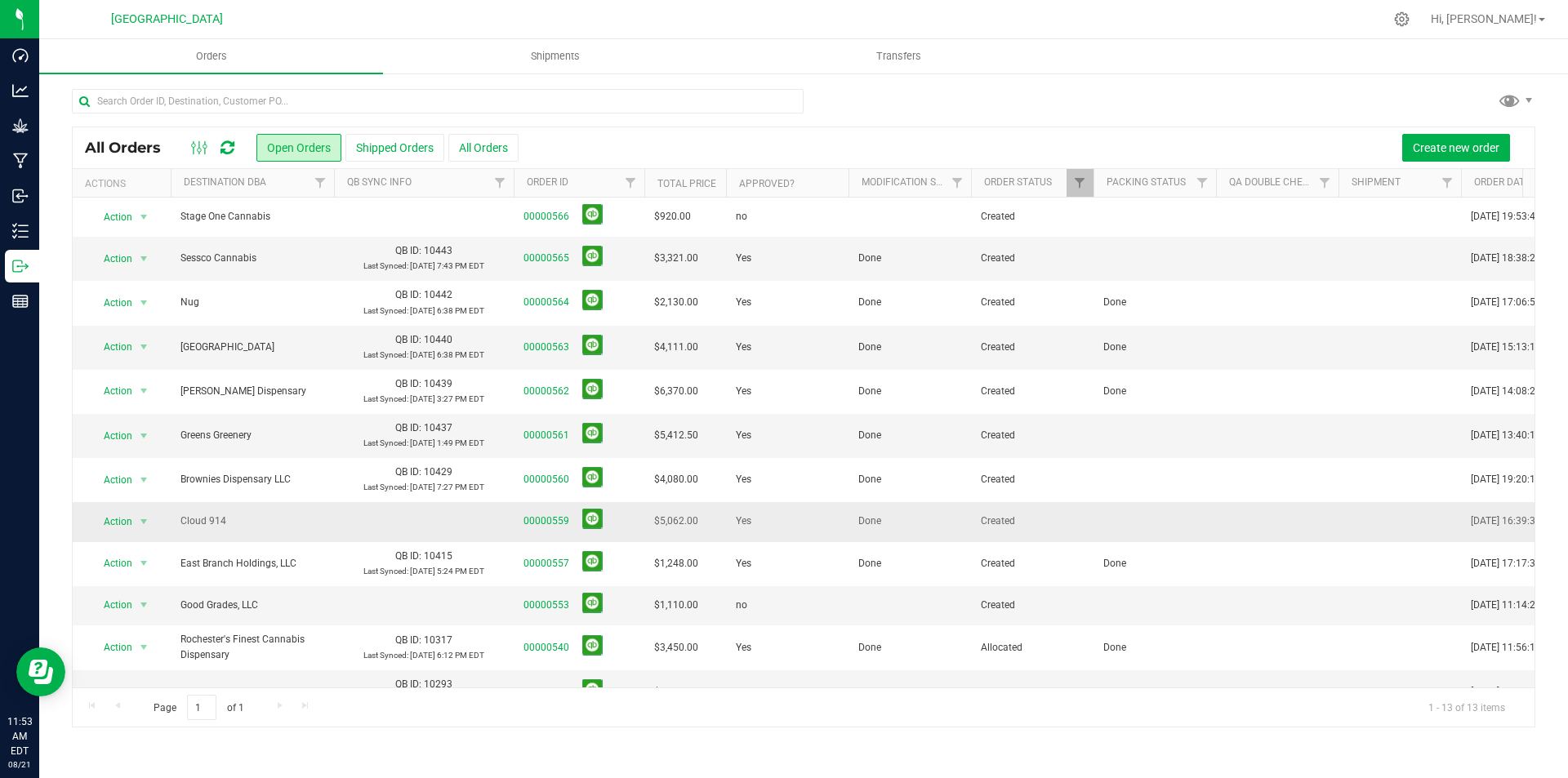
click at [1111, 527] on td at bounding box center [1154, 521] width 122 height 39
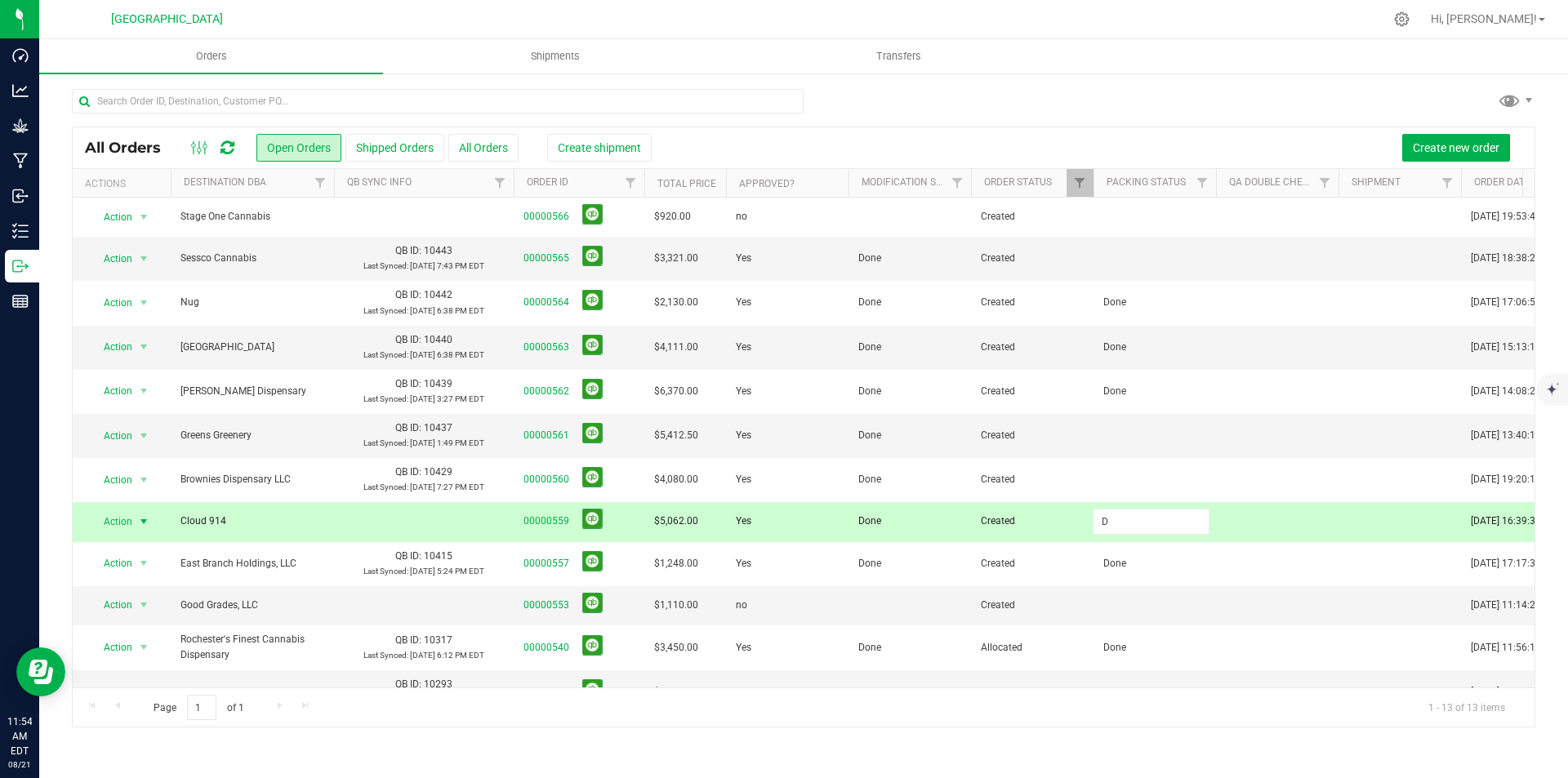
type input "Done"
